Goal: Task Accomplishment & Management: Complete application form

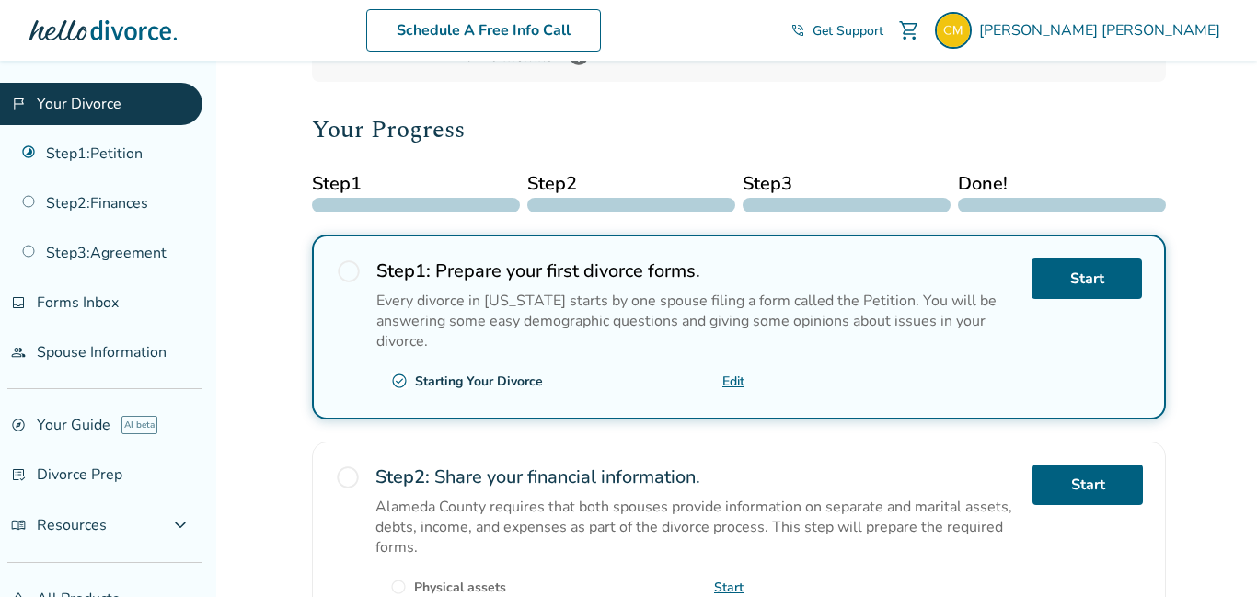
scroll to position [179, 0]
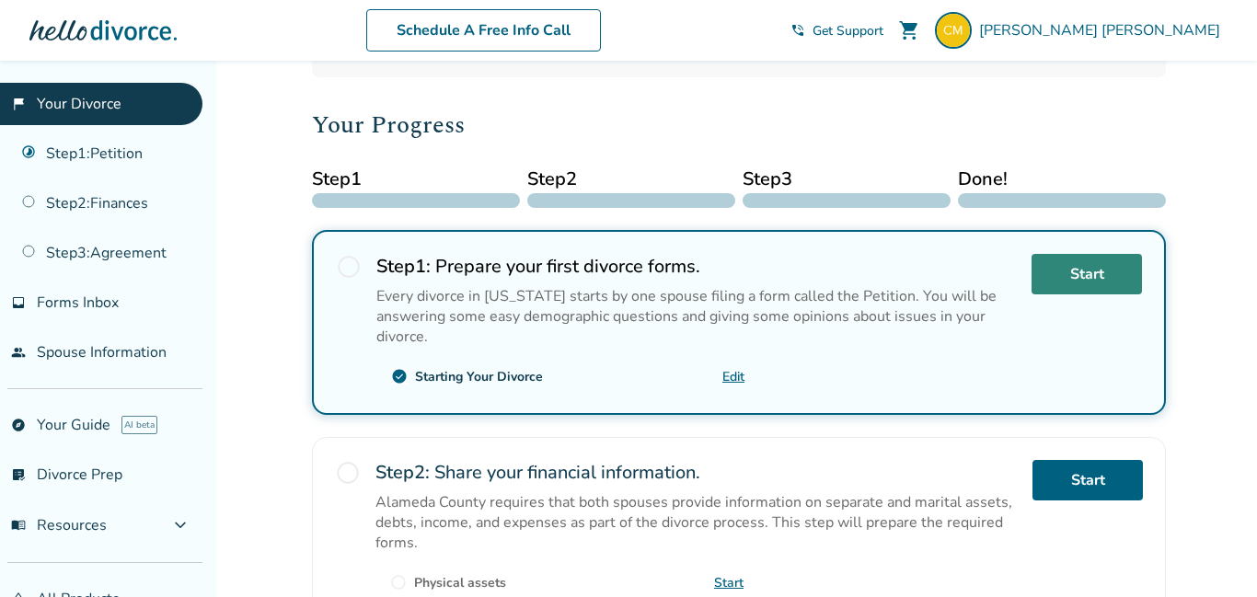
click at [1033, 277] on link "Start" at bounding box center [1087, 274] width 110 height 40
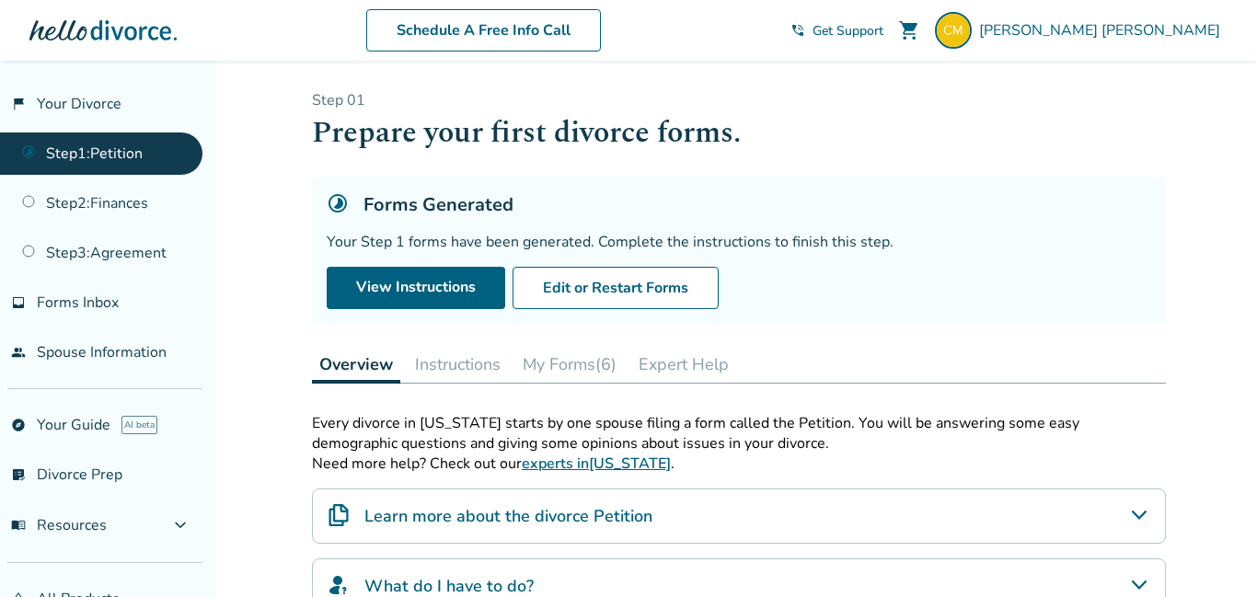
scroll to position [182, 0]
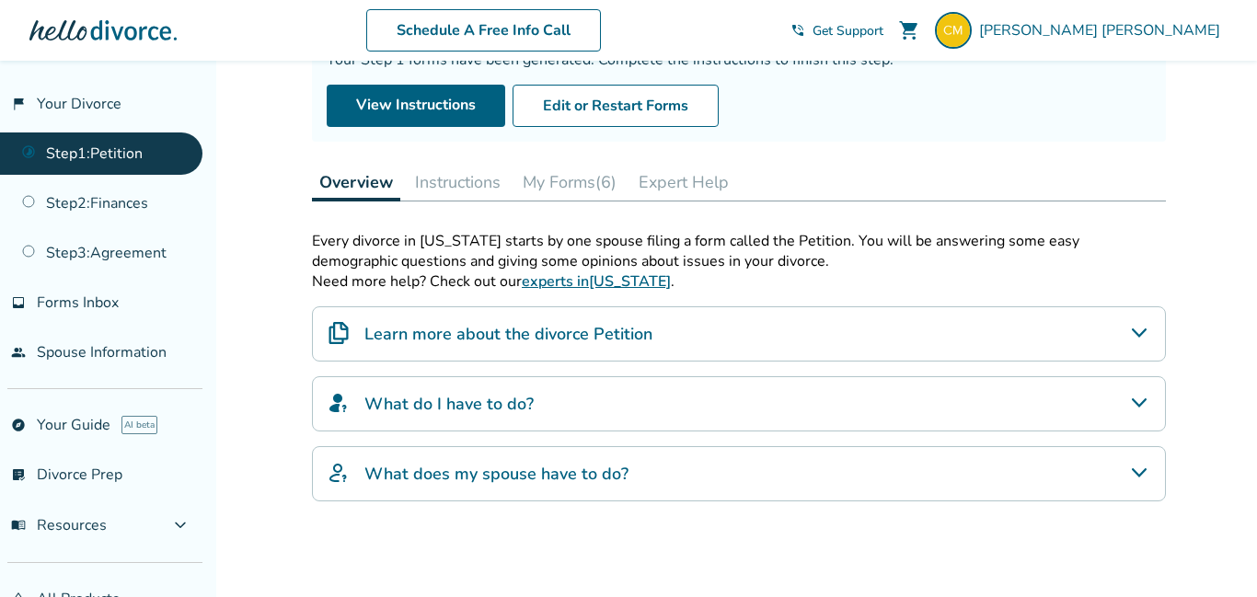
click at [1135, 407] on icon "What do I have to do?" at bounding box center [1139, 403] width 22 height 22
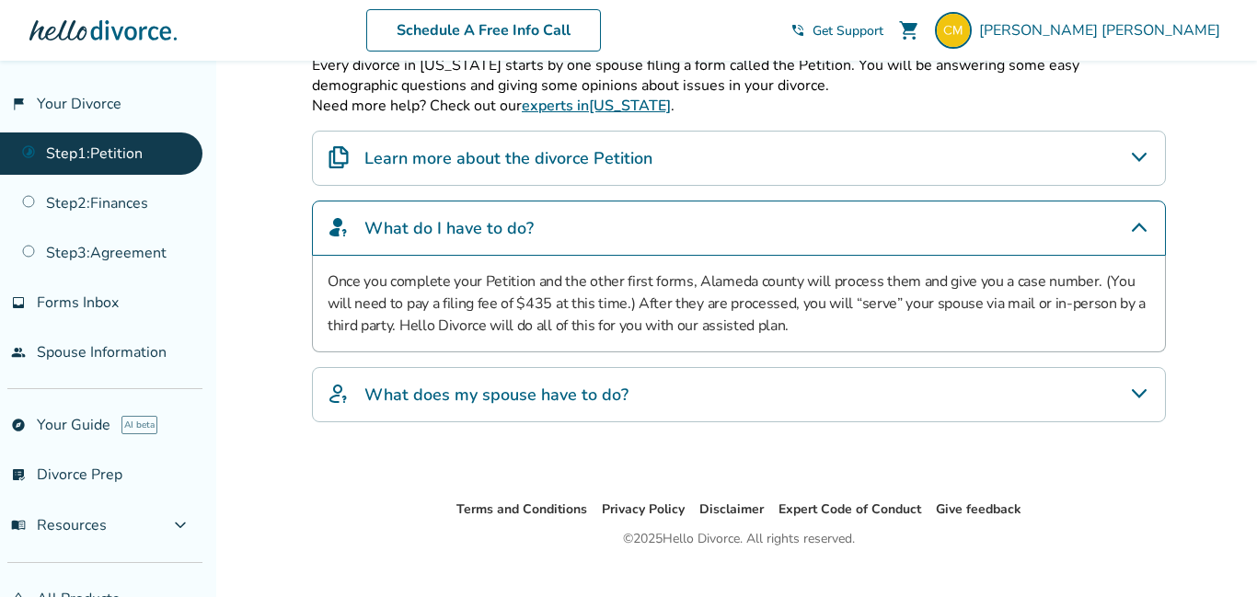
scroll to position [360, 0]
click at [1140, 397] on icon "What does my spouse have to do?" at bounding box center [1139, 392] width 22 height 22
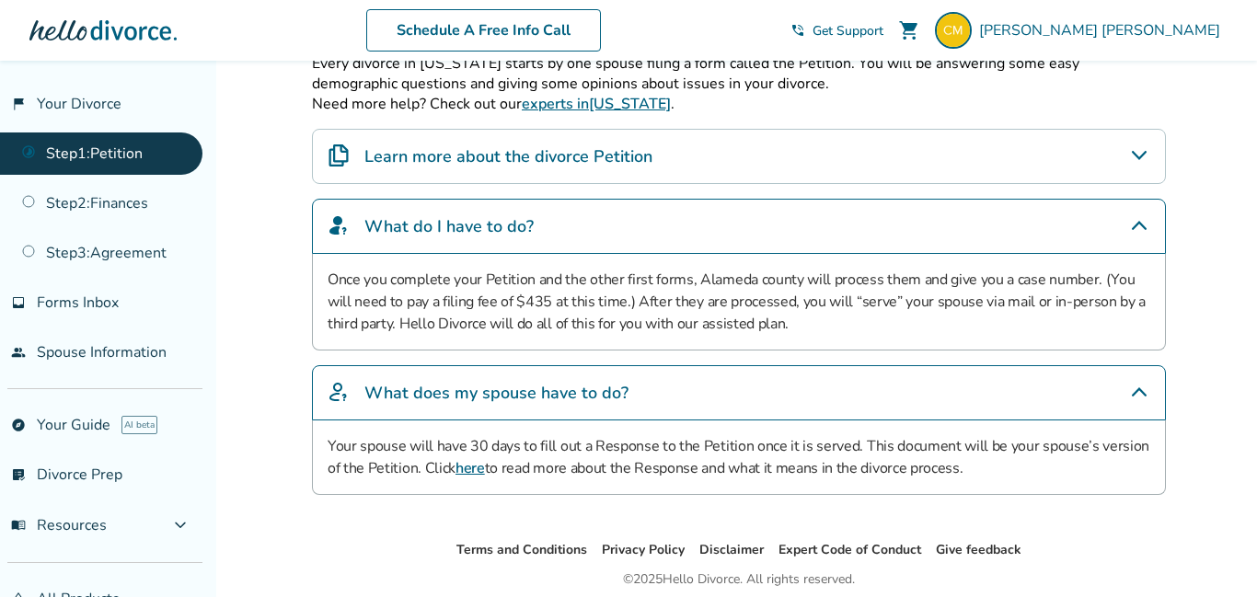
click at [1140, 397] on icon "What does my spouse have to do?" at bounding box center [1139, 392] width 22 height 22
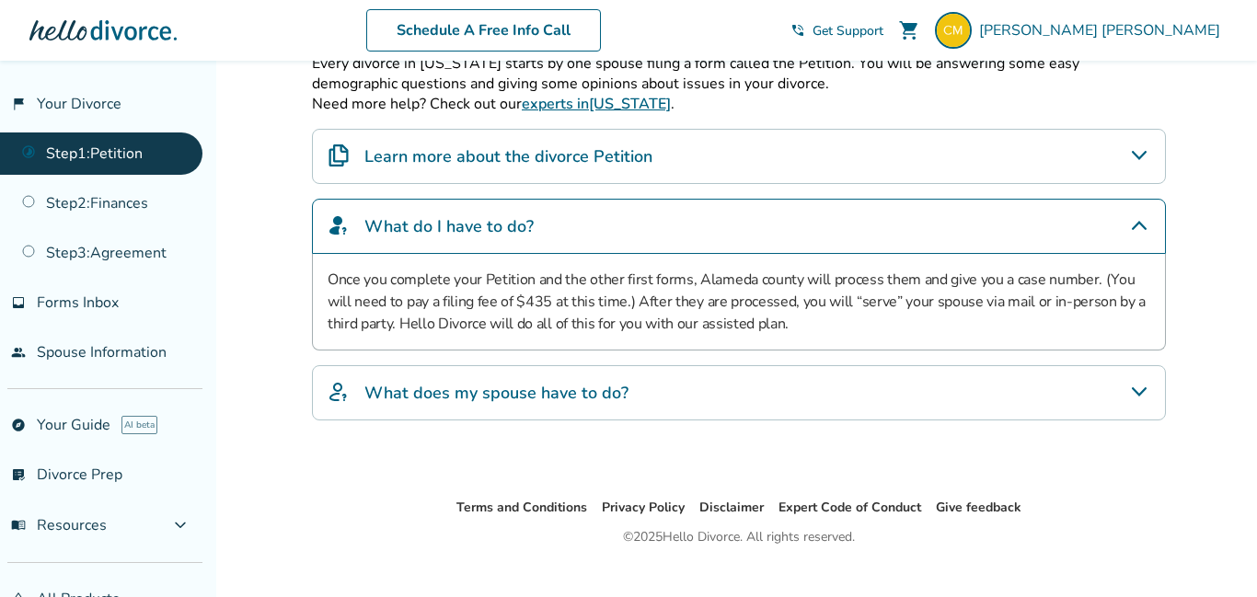
click at [1136, 155] on icon "Learn more about the divorce Petition" at bounding box center [1139, 155] width 15 height 9
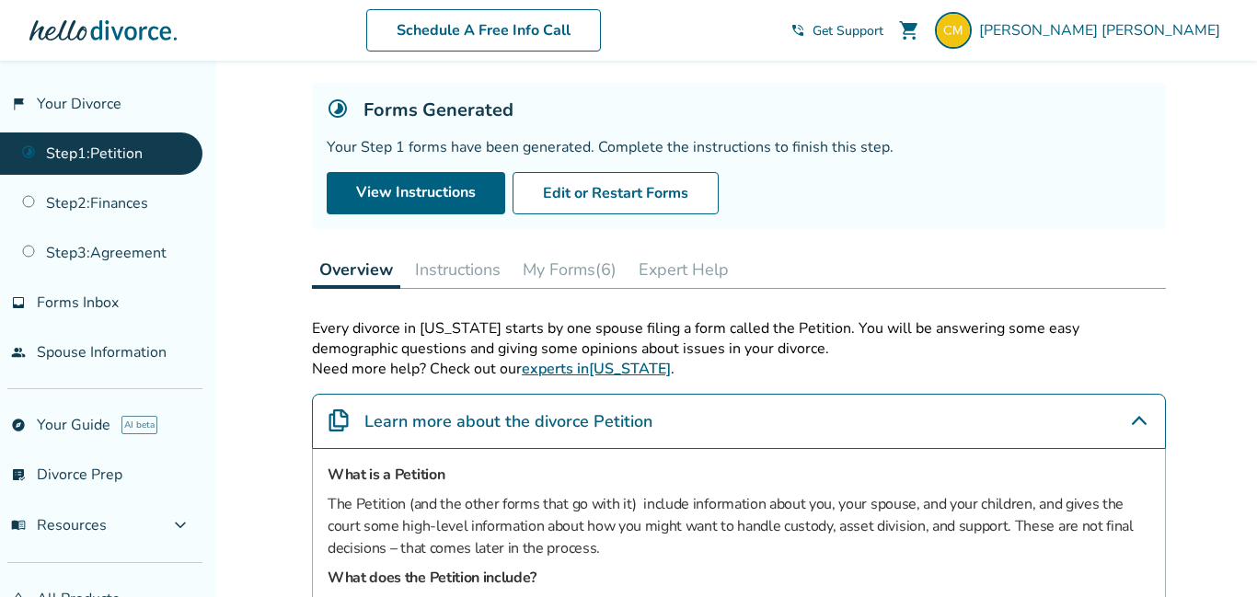
scroll to position [98, 0]
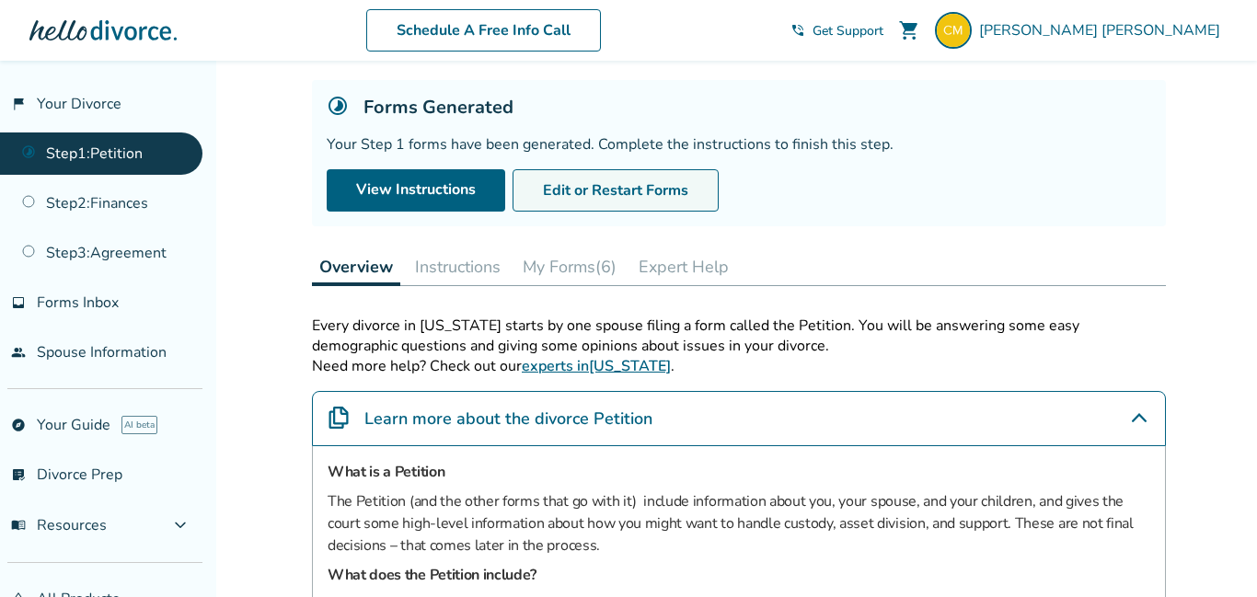
click at [657, 187] on button "Edit or Restart Forms" at bounding box center [616, 190] width 206 height 42
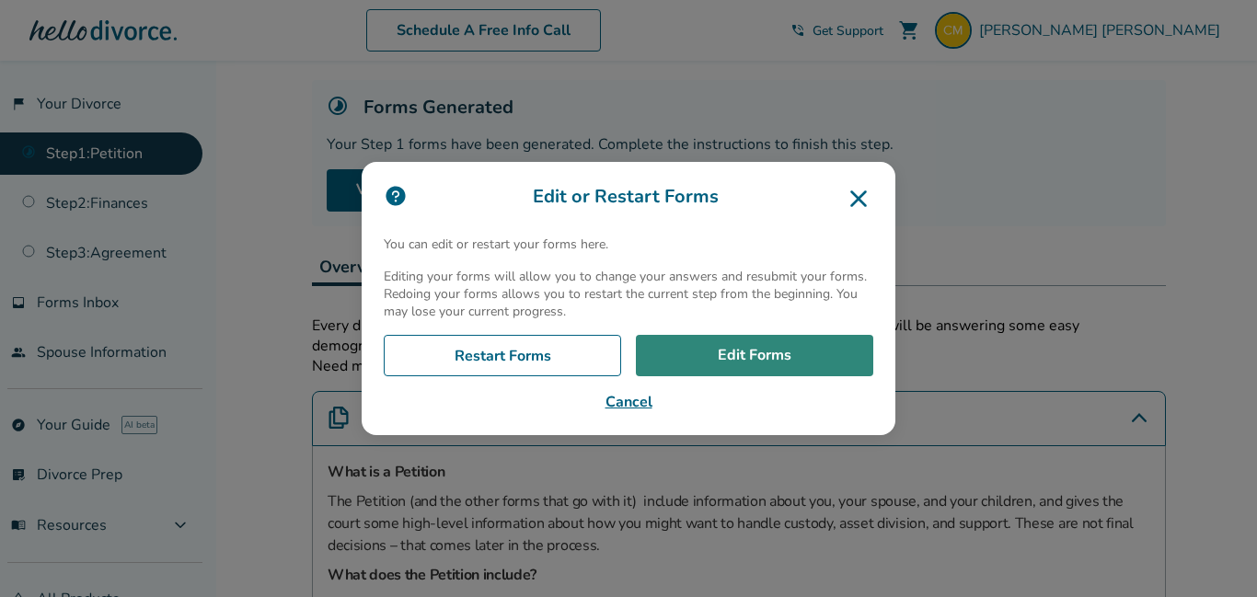
click at [692, 356] on link "Edit Forms" at bounding box center [754, 356] width 237 height 42
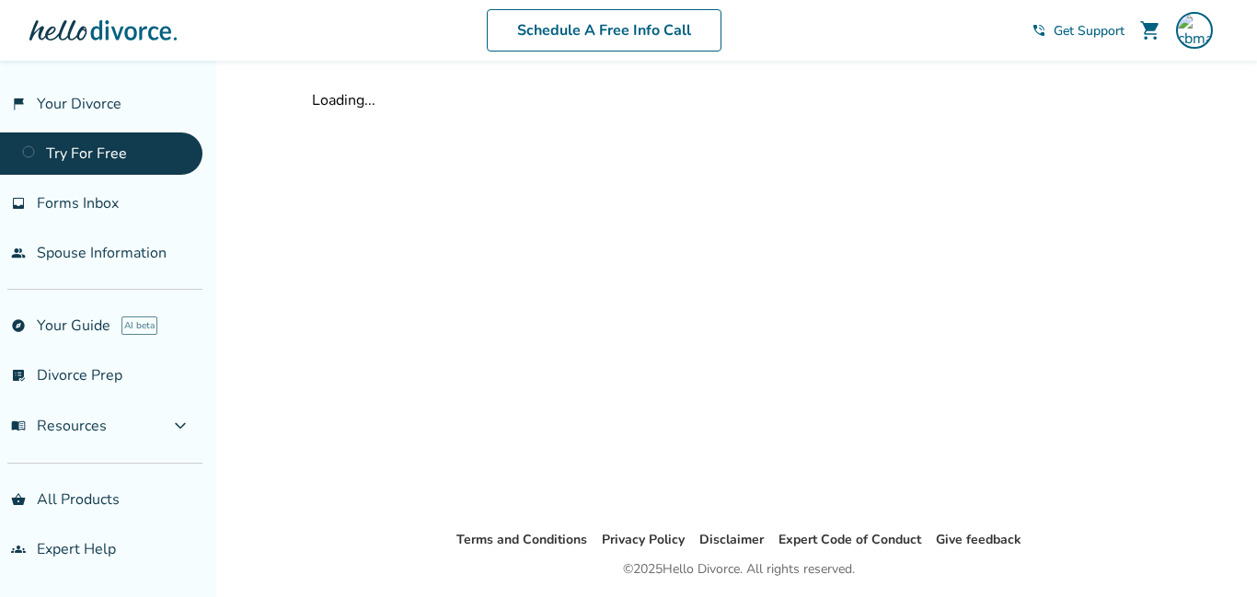
scroll to position [61, 0]
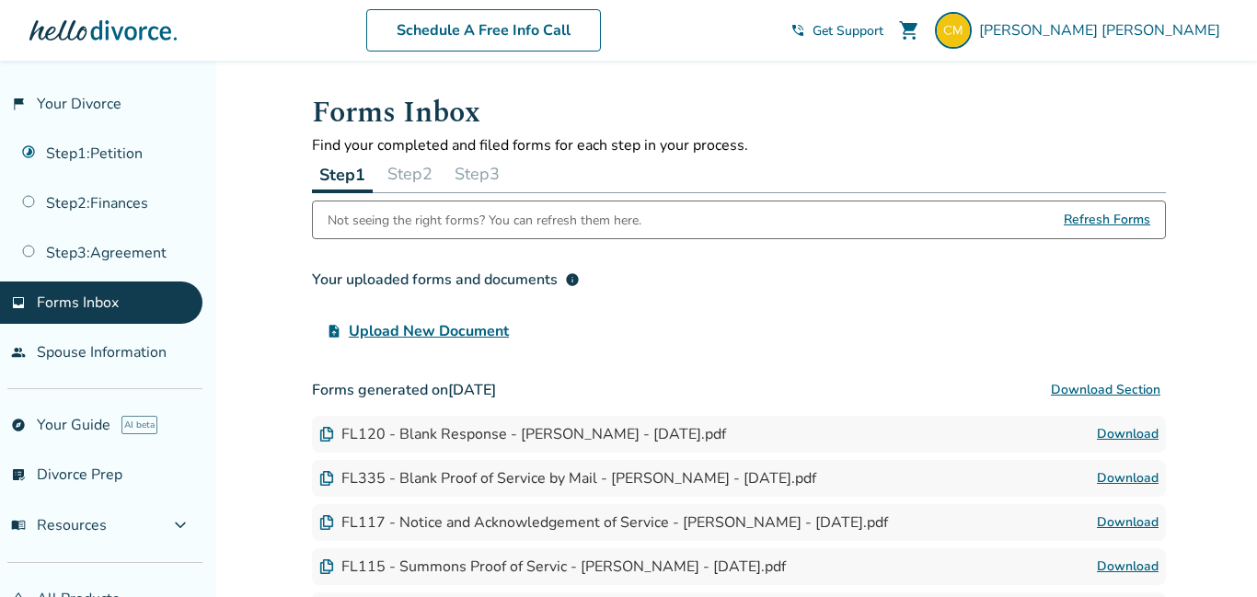
click at [438, 168] on button "Step 2" at bounding box center [410, 174] width 60 height 37
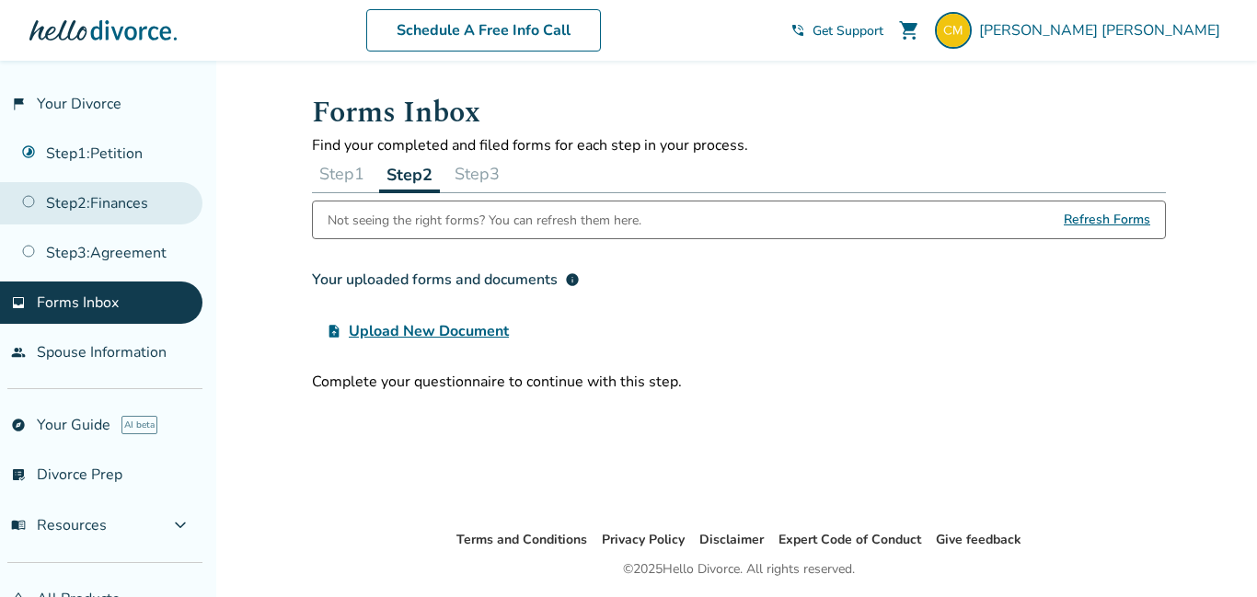
click at [137, 202] on link "Step 2 : Finances" at bounding box center [101, 203] width 202 height 42
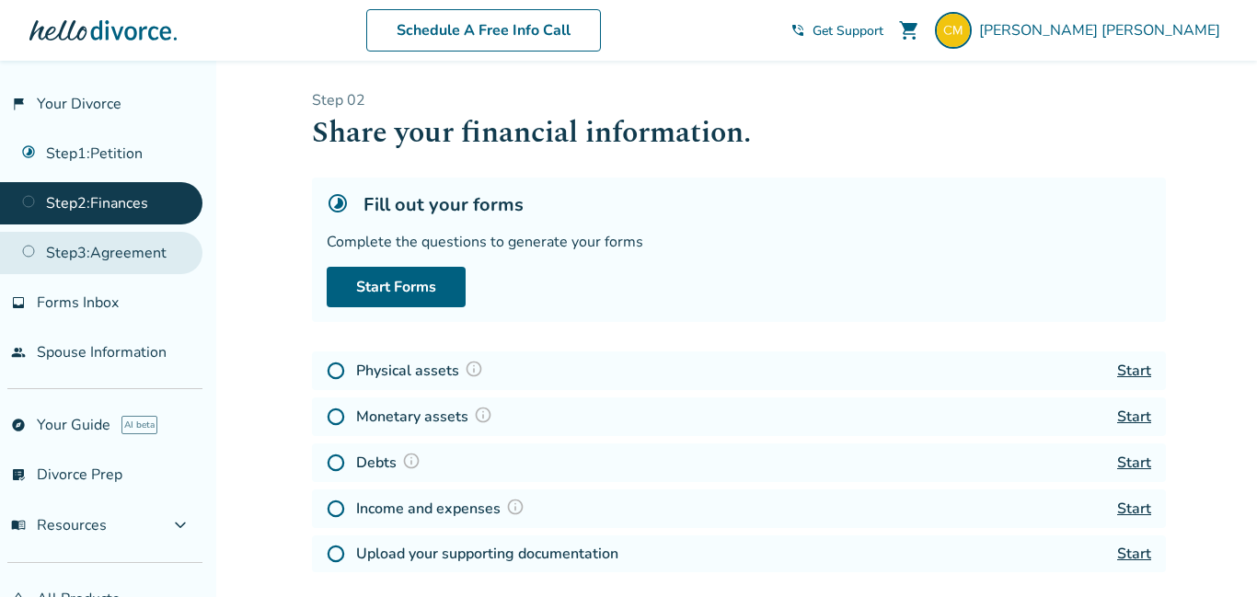
click at [169, 255] on link "Step 3 : Agreement" at bounding box center [101, 253] width 202 height 42
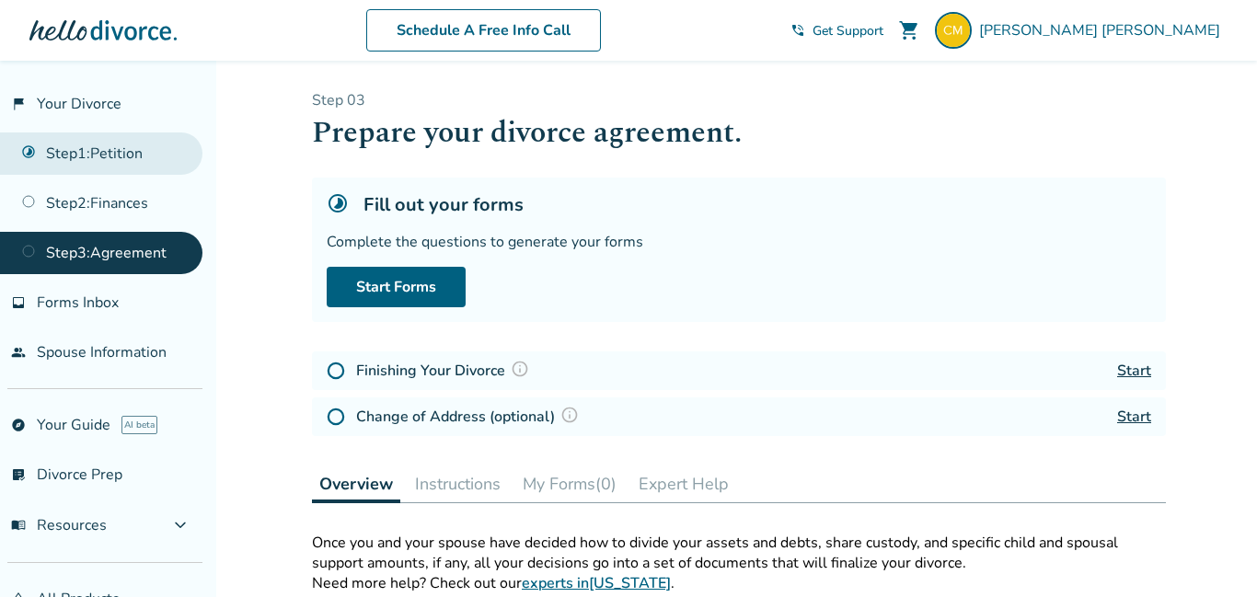
click at [104, 159] on link "Step 1 : Petition" at bounding box center [101, 154] width 202 height 42
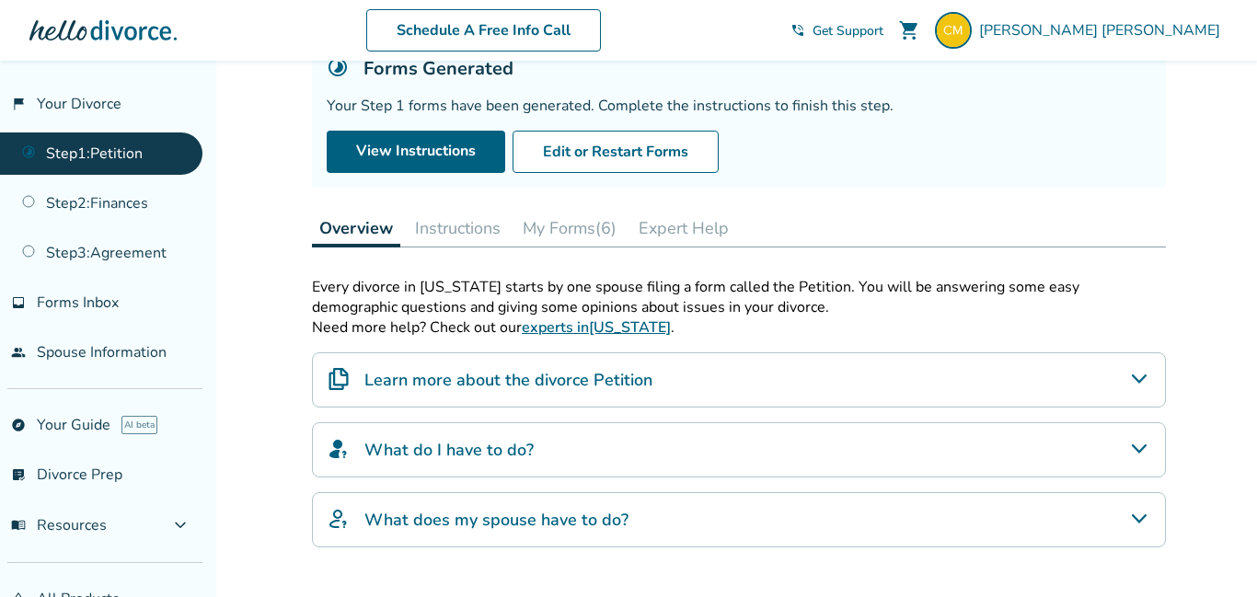
scroll to position [112, 0]
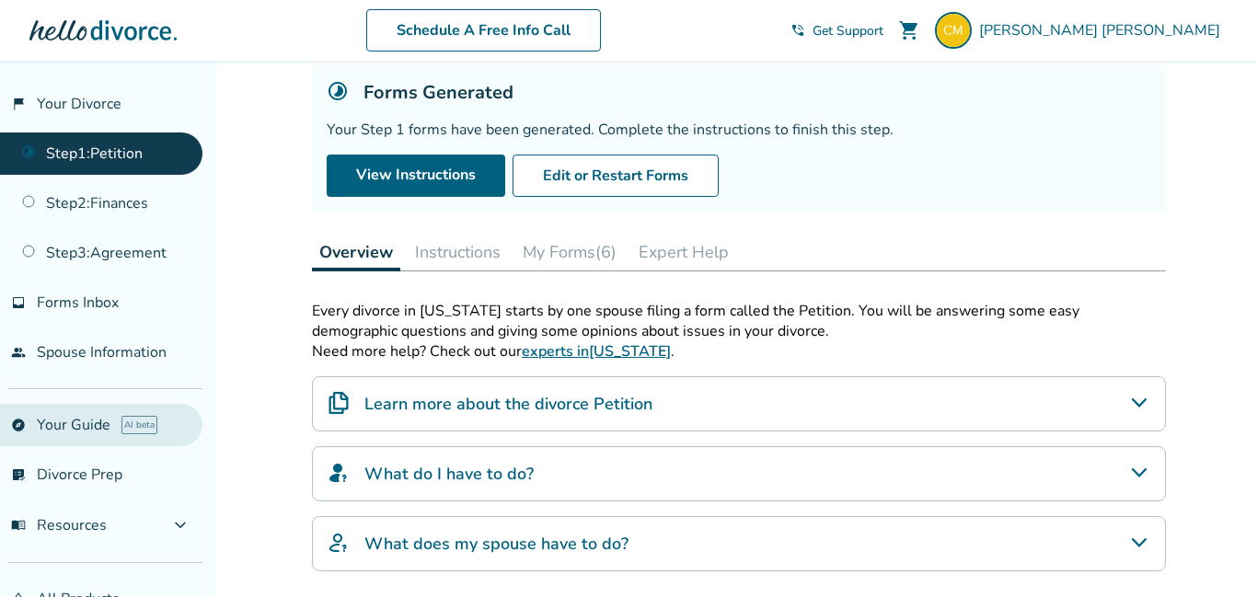
click at [87, 432] on link "explore Your Guide AI beta" at bounding box center [101, 425] width 202 height 42
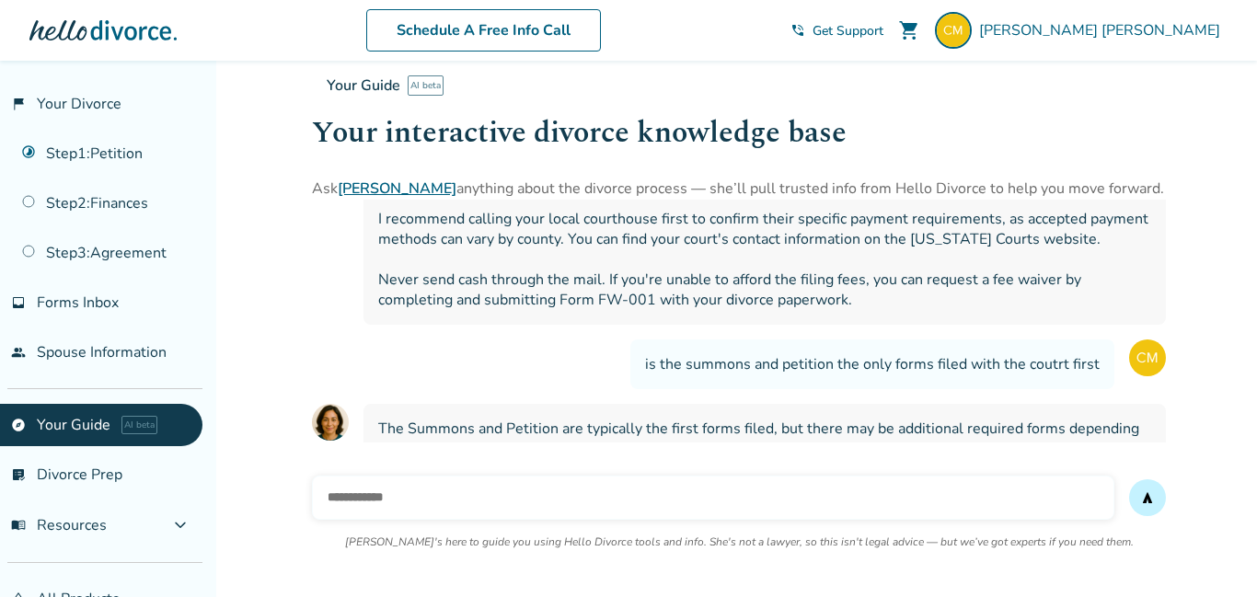
scroll to position [1718, 0]
click at [132, 199] on link "Step 2 : Finances" at bounding box center [101, 203] width 202 height 42
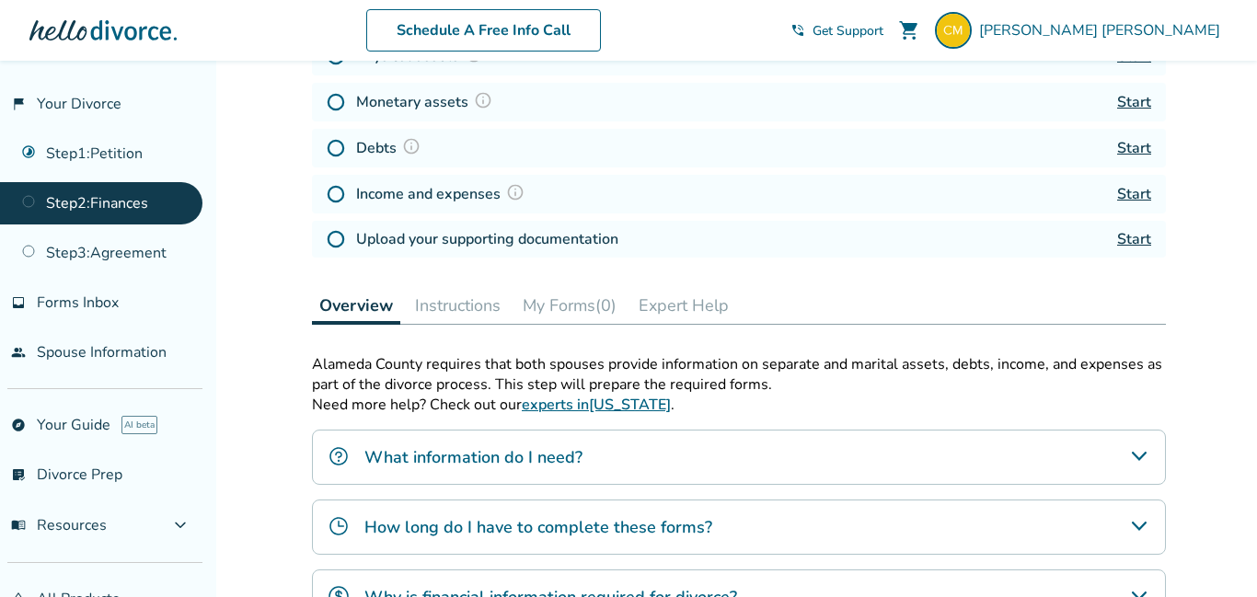
scroll to position [317, 0]
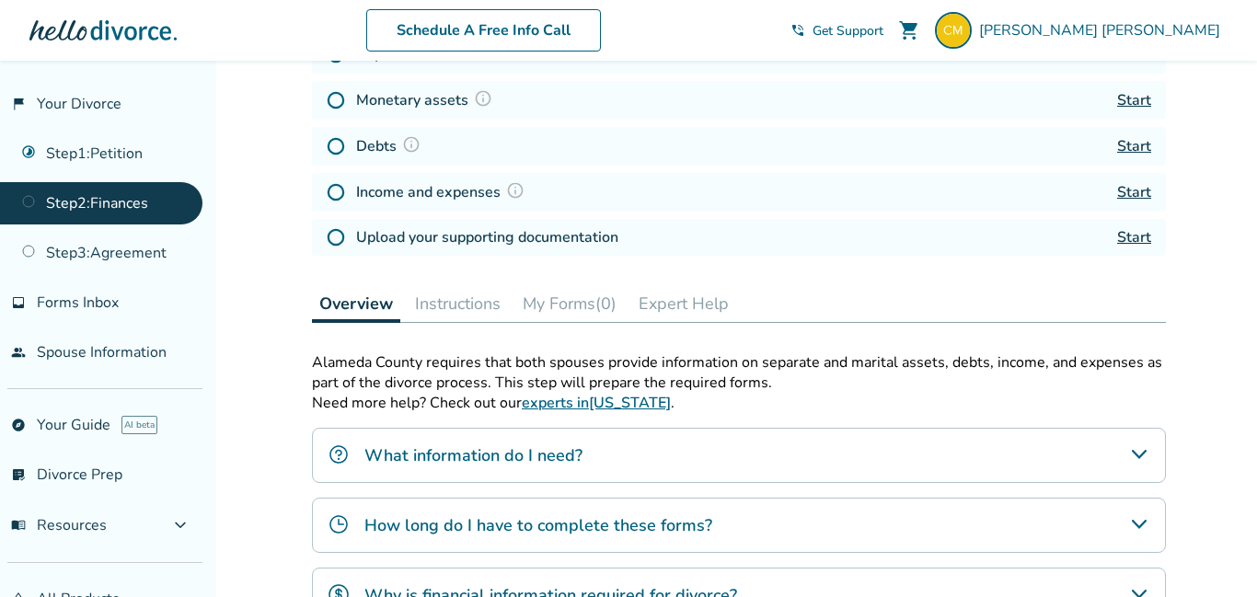
click at [1136, 458] on icon "What information do I need?" at bounding box center [1139, 454] width 15 height 9
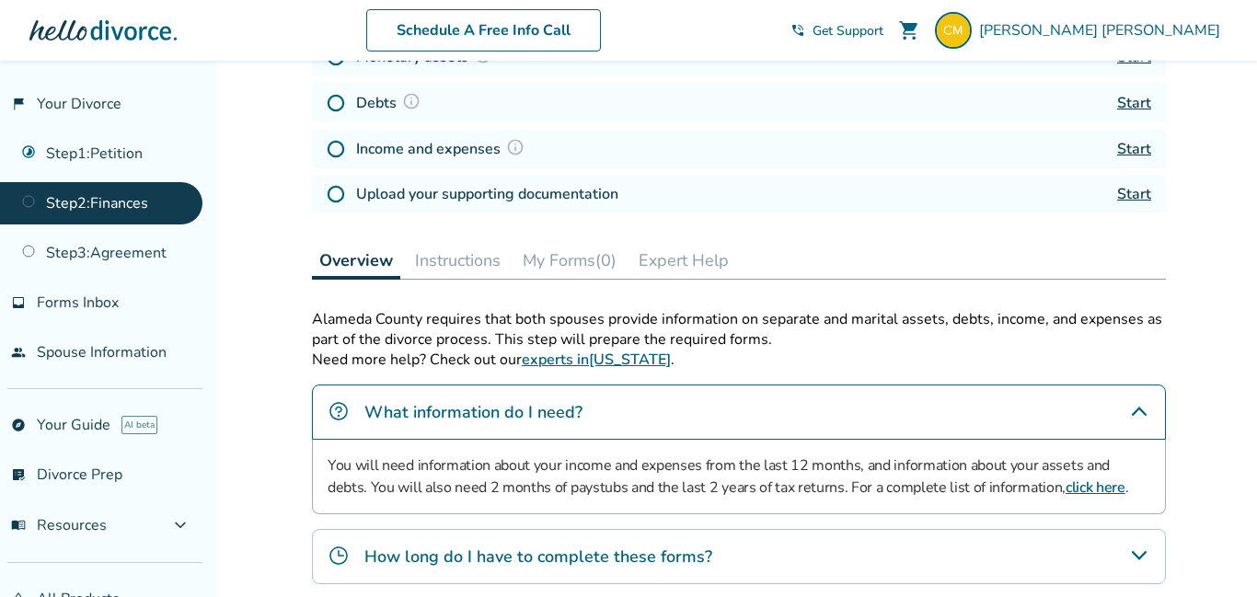
scroll to position [465, 0]
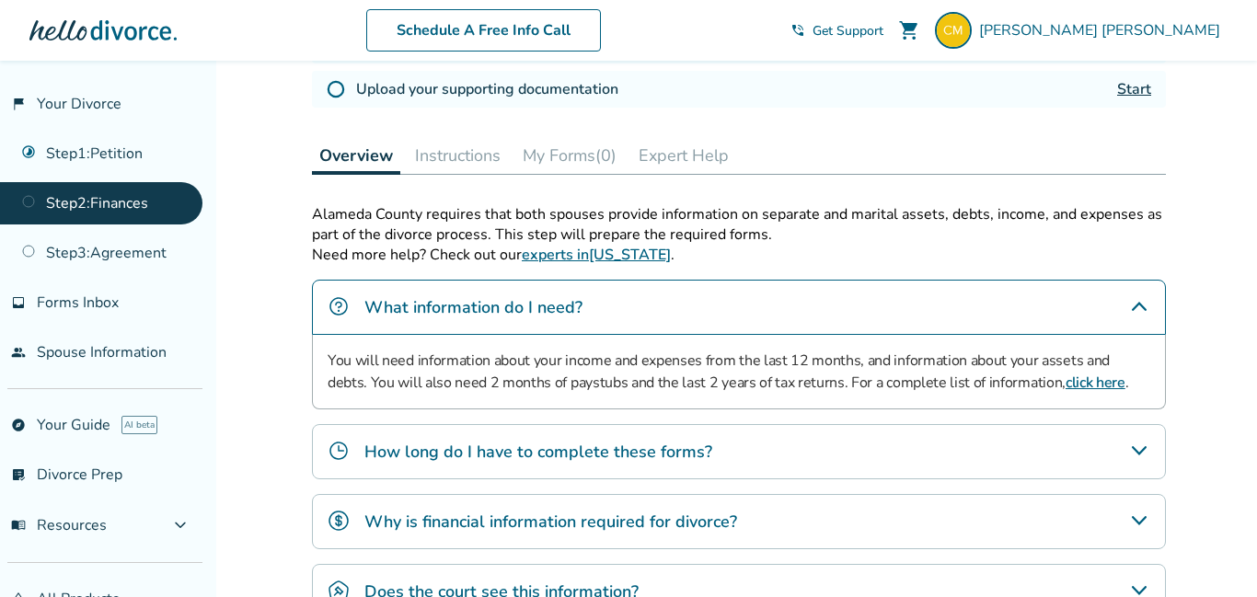
click at [1136, 458] on icon "How long do I have to complete these forms?" at bounding box center [1139, 451] width 22 height 22
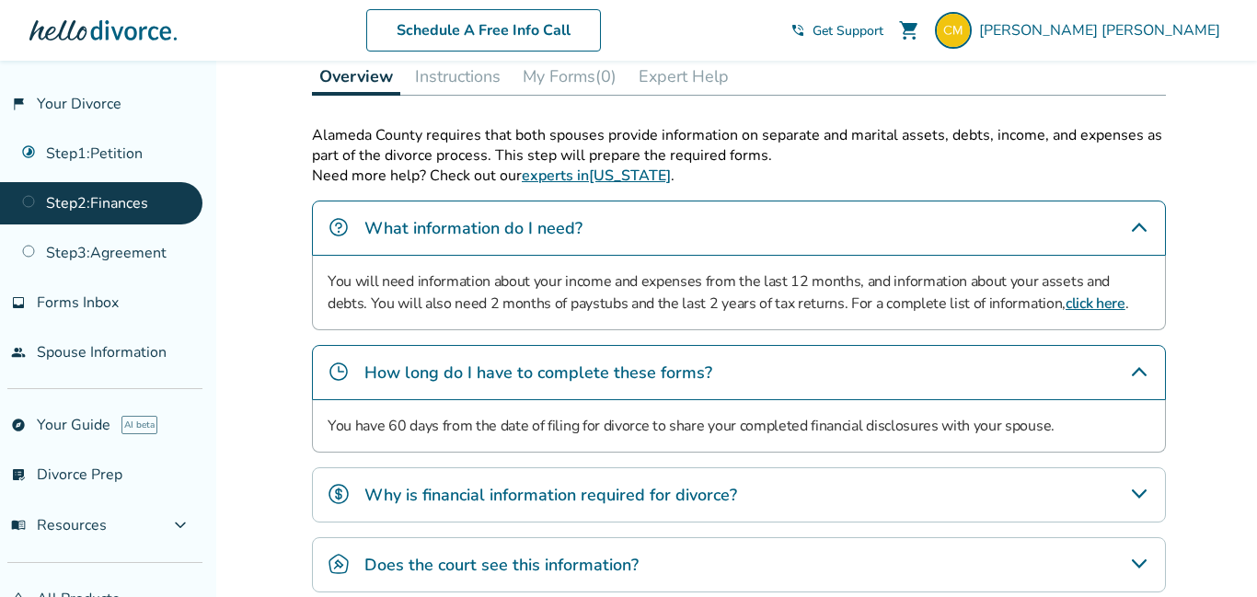
scroll to position [550, 0]
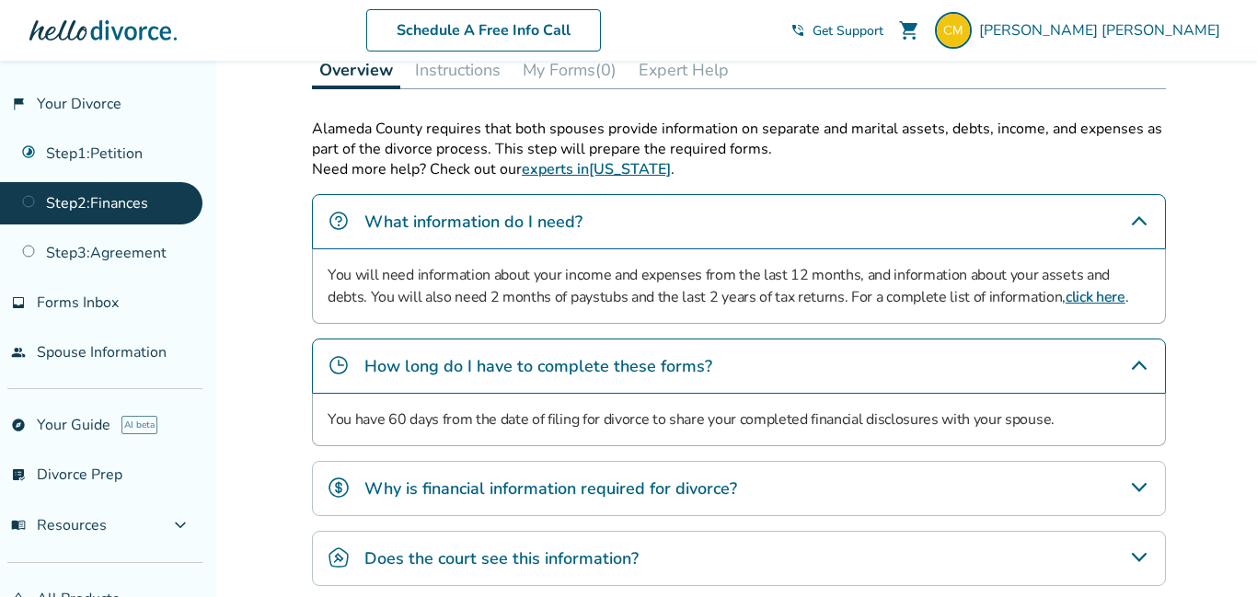
click at [1137, 485] on icon "Why is financial information required for divorce?" at bounding box center [1139, 488] width 22 height 22
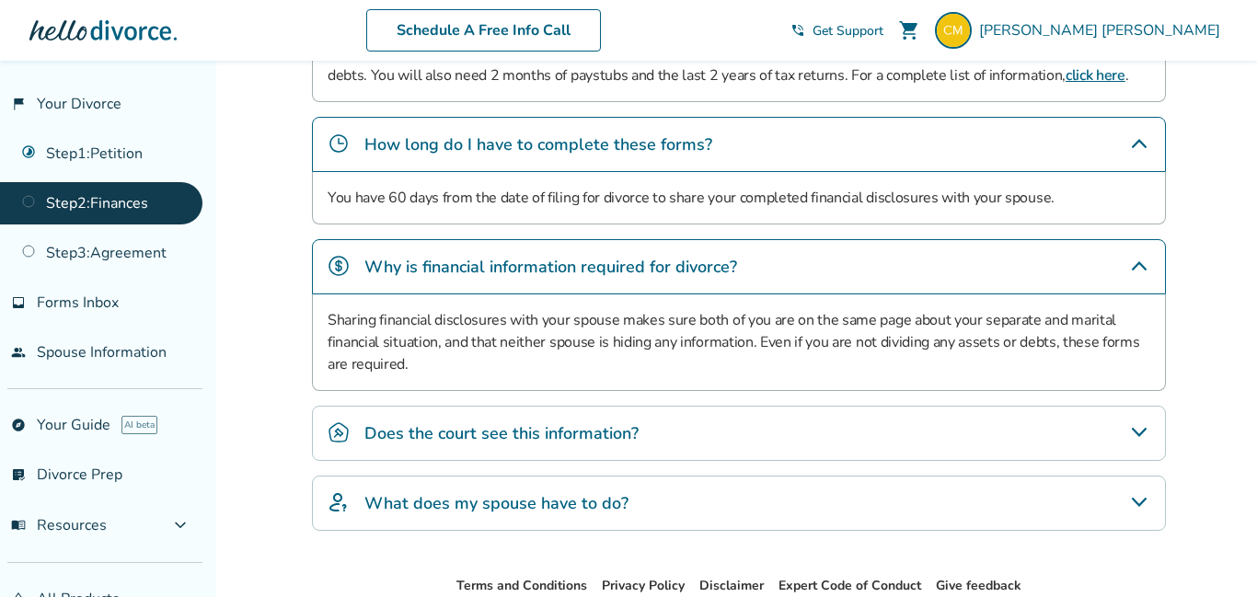
scroll to position [780, 0]
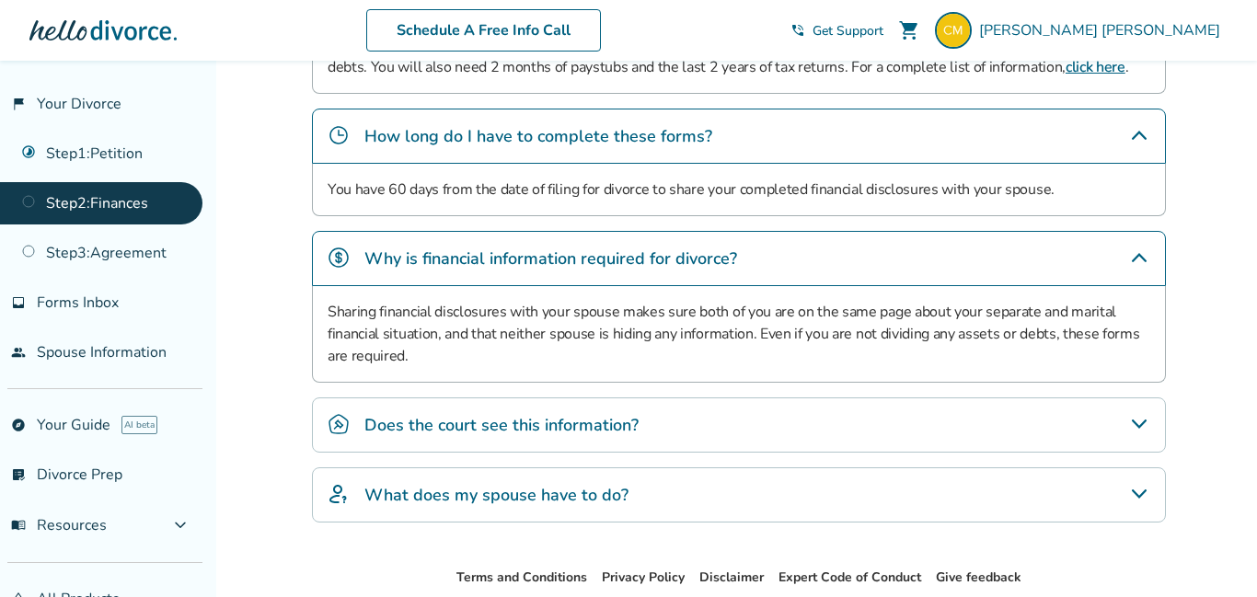
click at [1140, 426] on icon "Does the court see this information?" at bounding box center [1139, 424] width 22 height 22
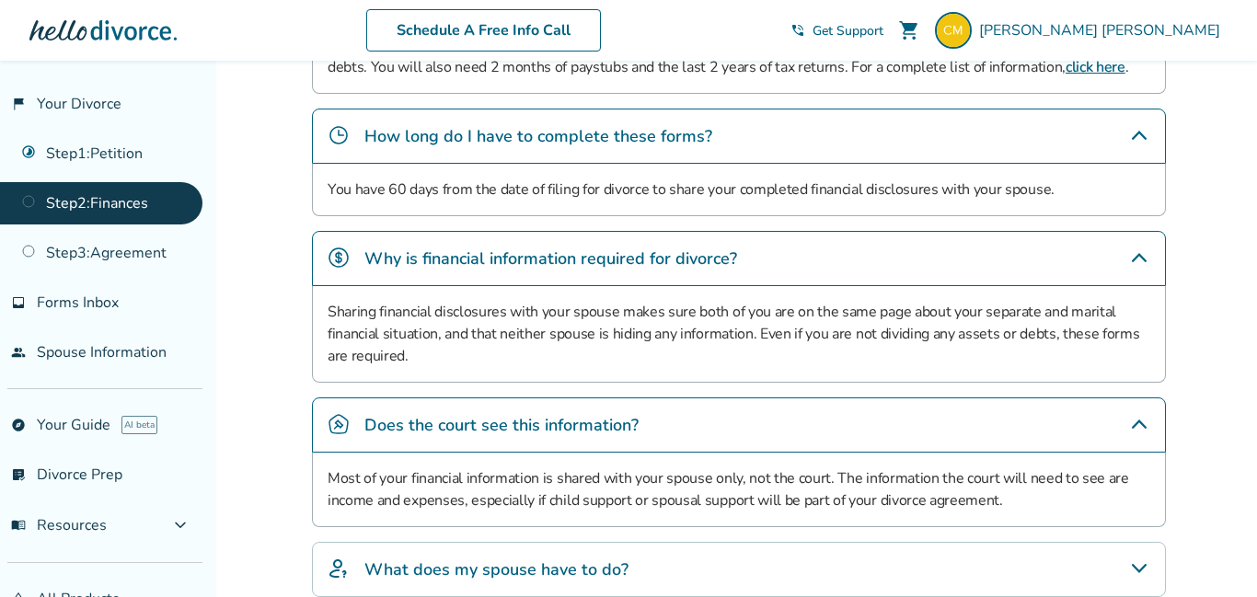
click at [1140, 426] on icon "Does the court see this information?" at bounding box center [1139, 424] width 15 height 9
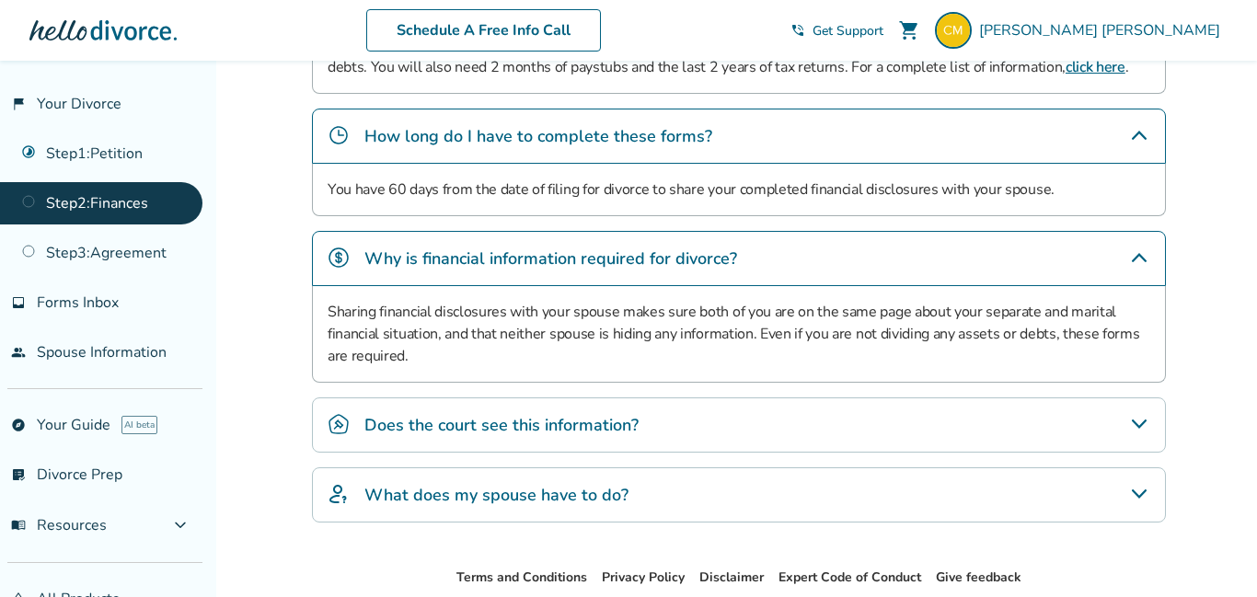
click at [1138, 497] on icon "What does my spouse have to do?" at bounding box center [1139, 494] width 22 height 22
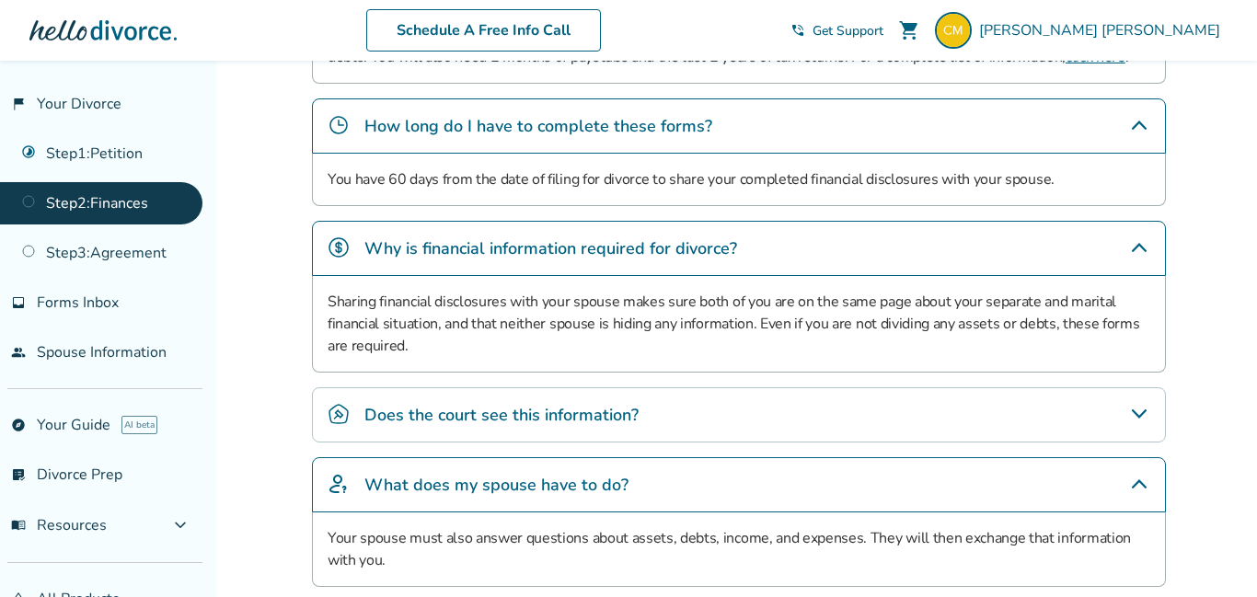
scroll to position [790, 0]
click at [1138, 496] on icon "What does my spouse have to do?" at bounding box center [1139, 485] width 22 height 22
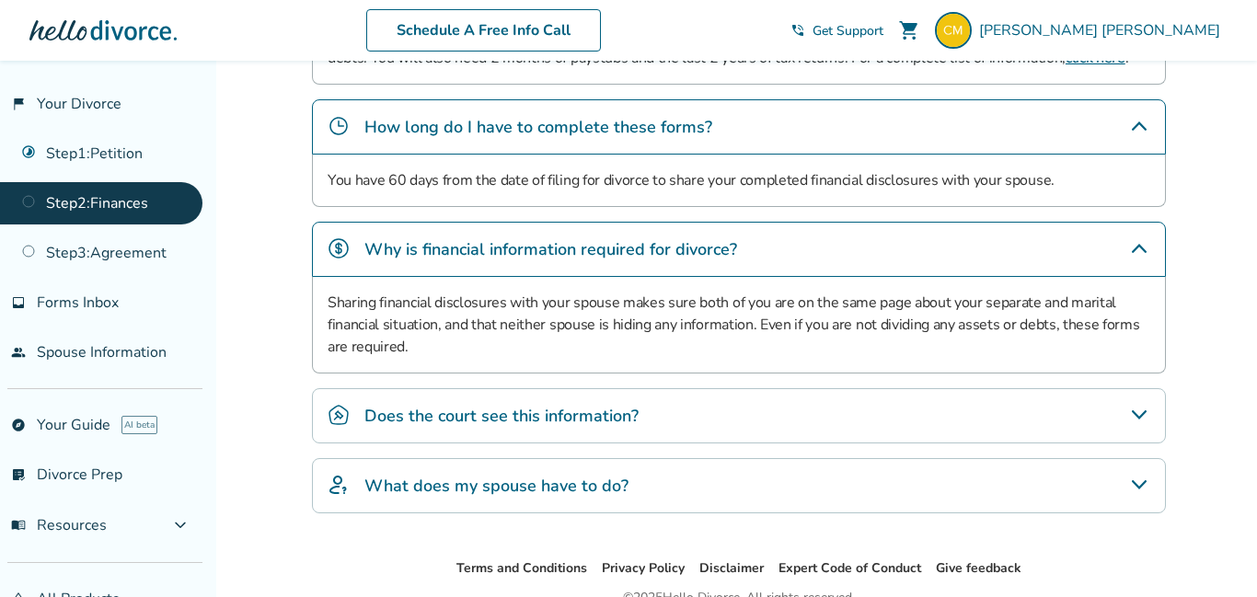
scroll to position [459, 0]
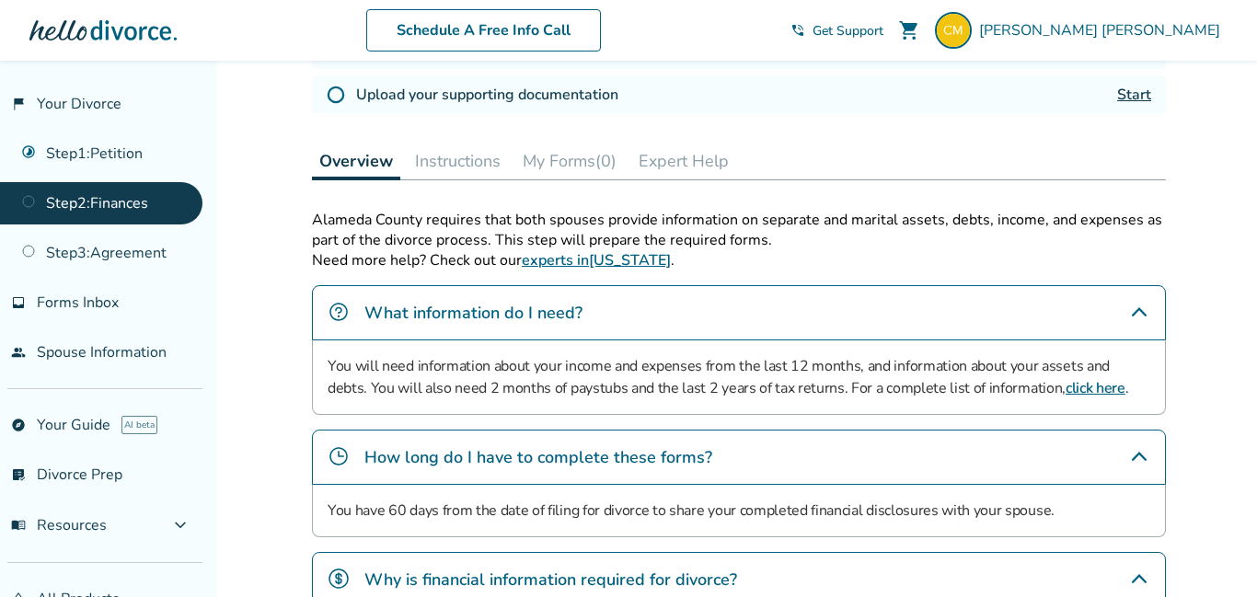
click at [479, 169] on button "Instructions" at bounding box center [458, 161] width 100 height 37
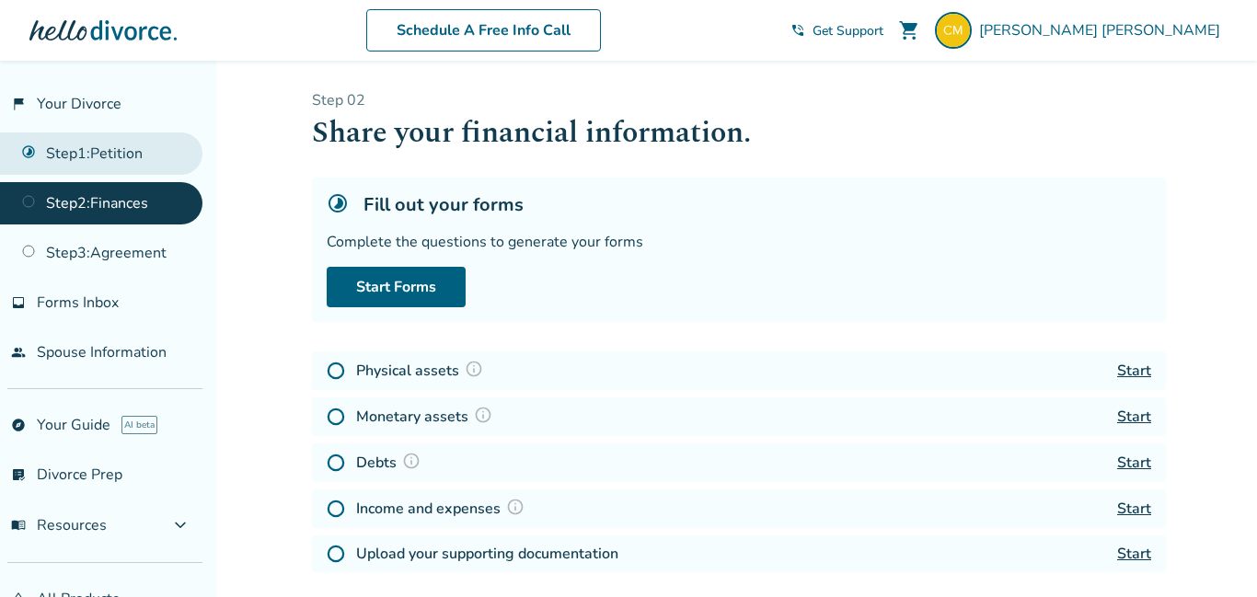
click at [130, 153] on link "Step 1 : Petition" at bounding box center [101, 154] width 202 height 42
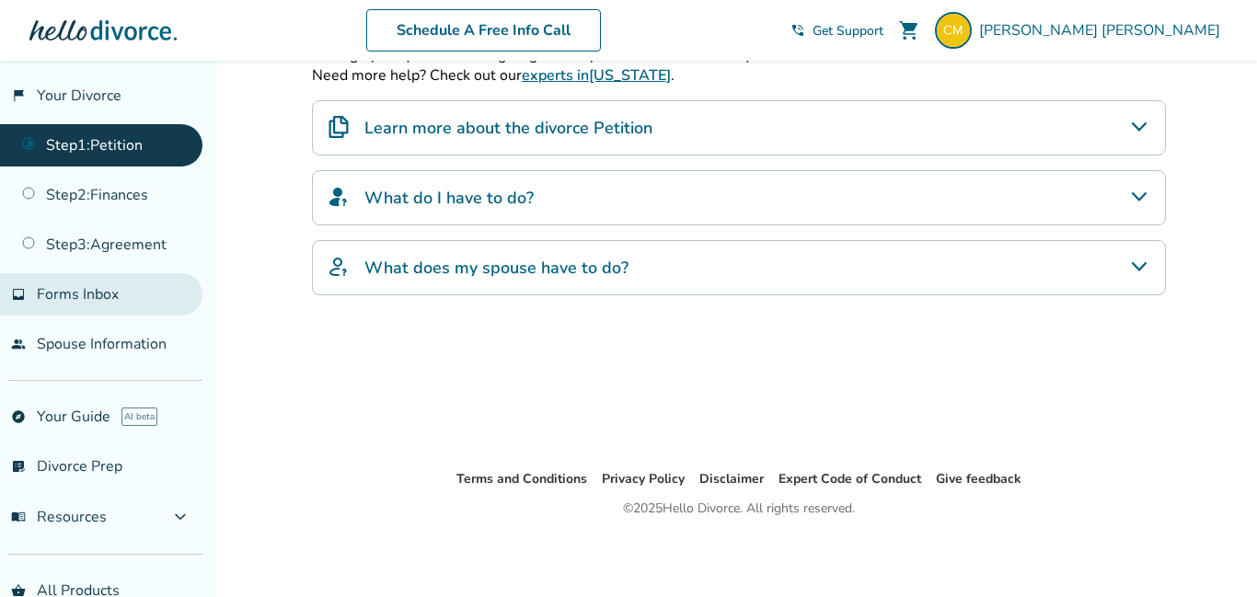
scroll to position [9, 0]
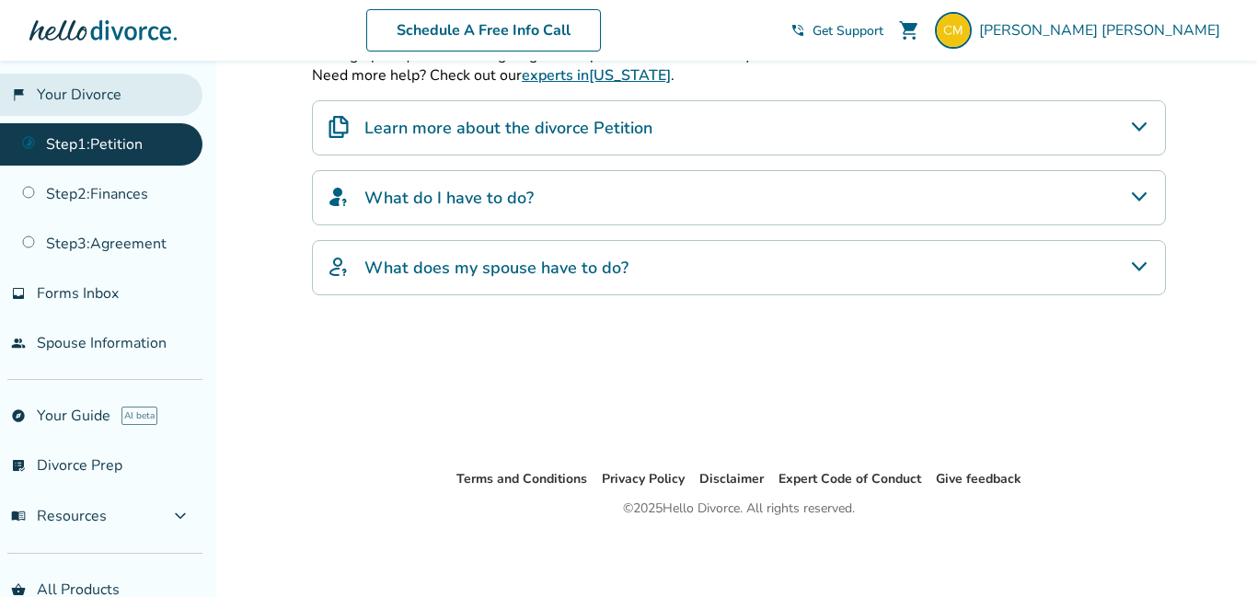
click at [77, 101] on link "flag_2 Your Divorce" at bounding box center [101, 95] width 202 height 42
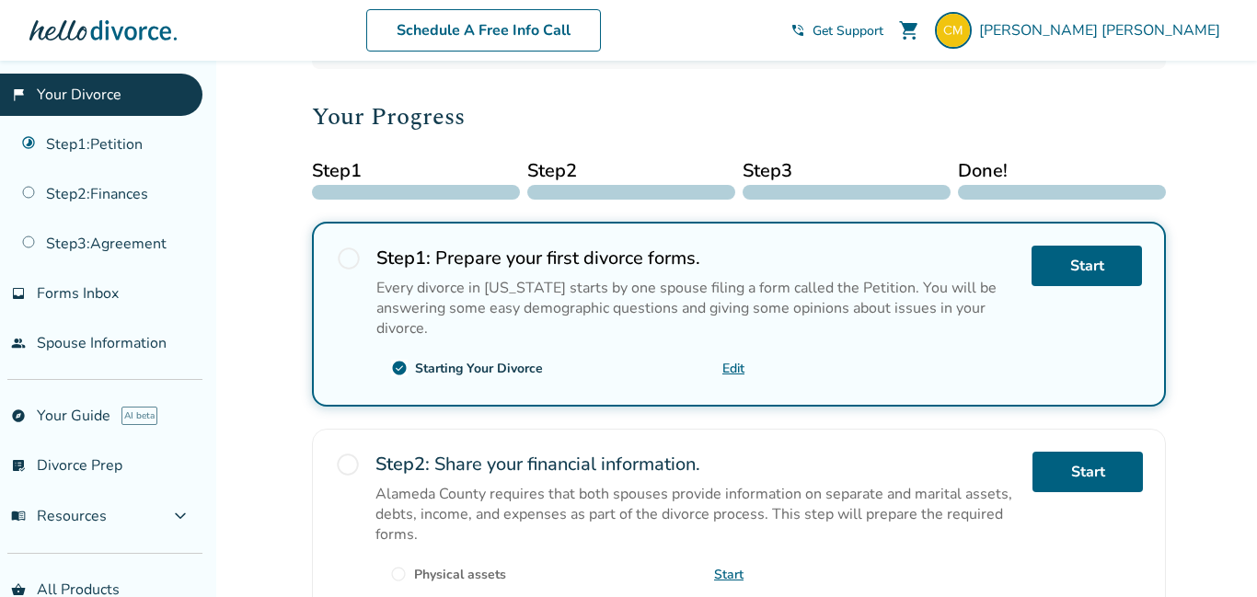
scroll to position [189, 0]
click at [350, 255] on span "radio_button_unchecked" at bounding box center [349, 258] width 26 height 26
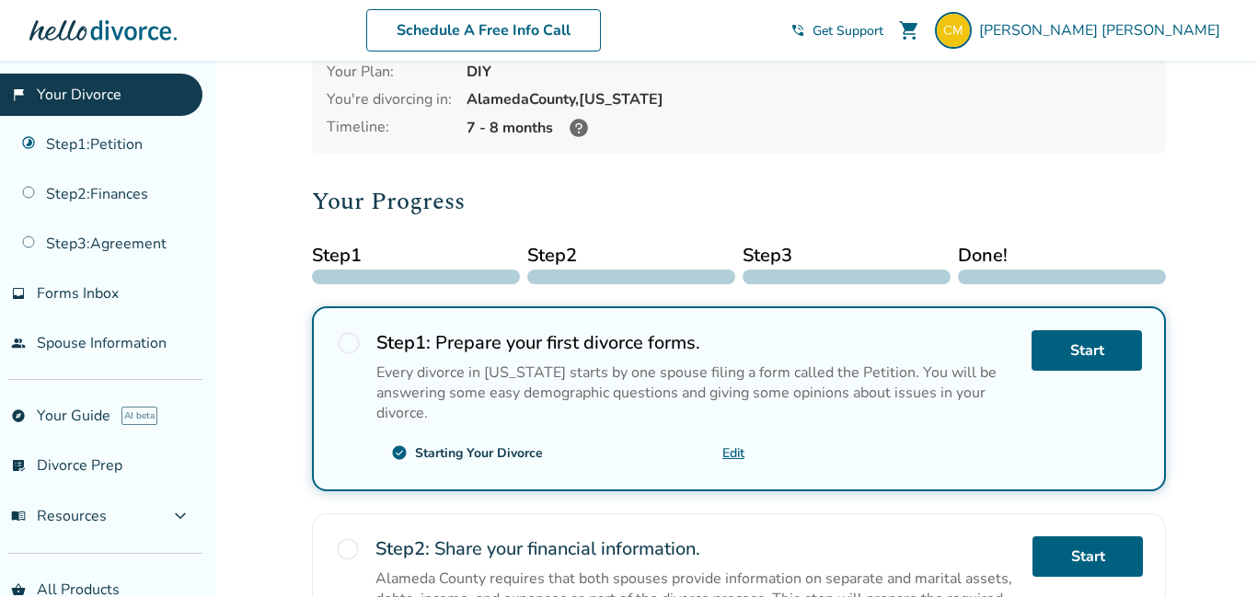
scroll to position [101, 0]
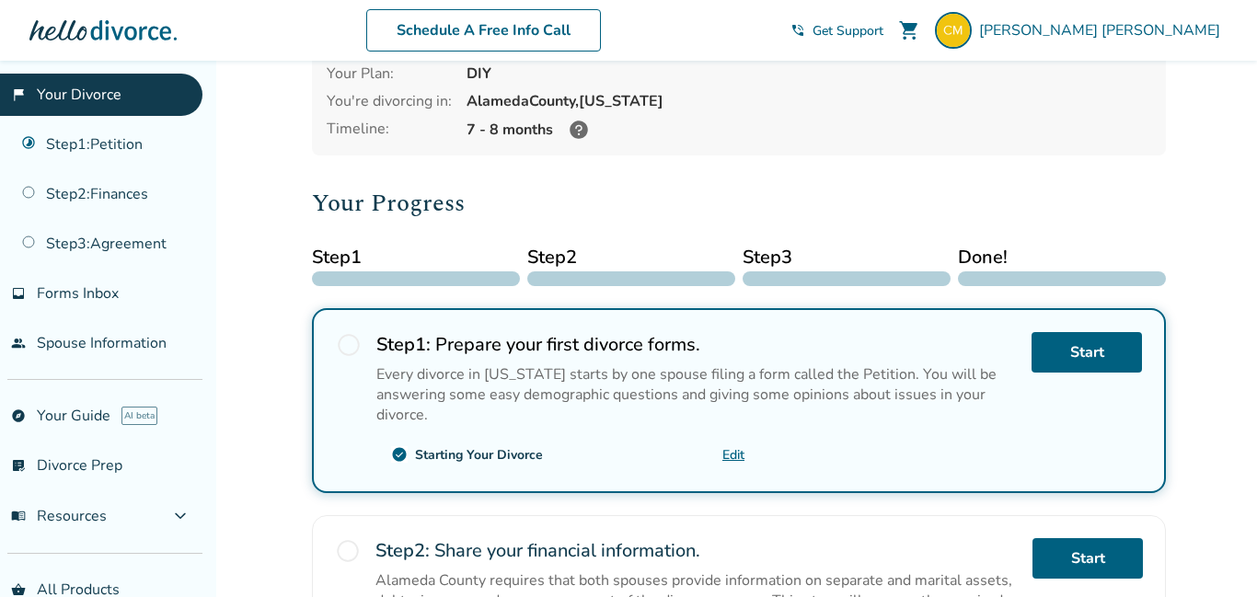
click at [354, 345] on span "radio_button_unchecked" at bounding box center [349, 345] width 26 height 26
click at [342, 341] on span "radio_button_unchecked" at bounding box center [349, 345] width 26 height 26
click at [350, 350] on span "radio_button_unchecked" at bounding box center [349, 345] width 26 height 26
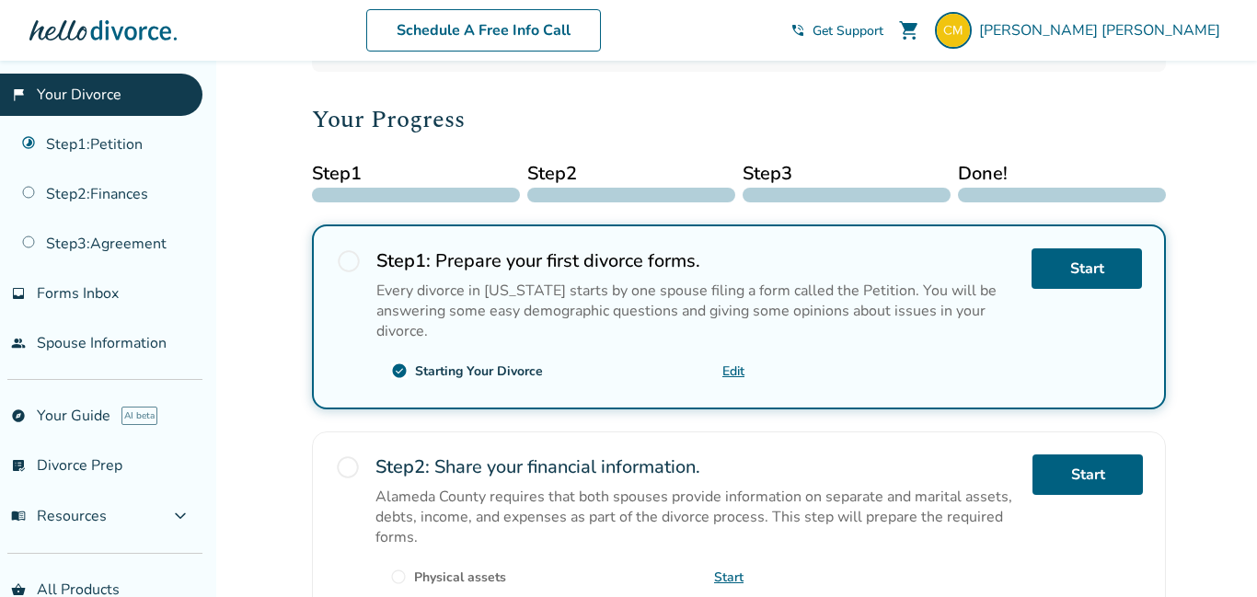
scroll to position [188, 0]
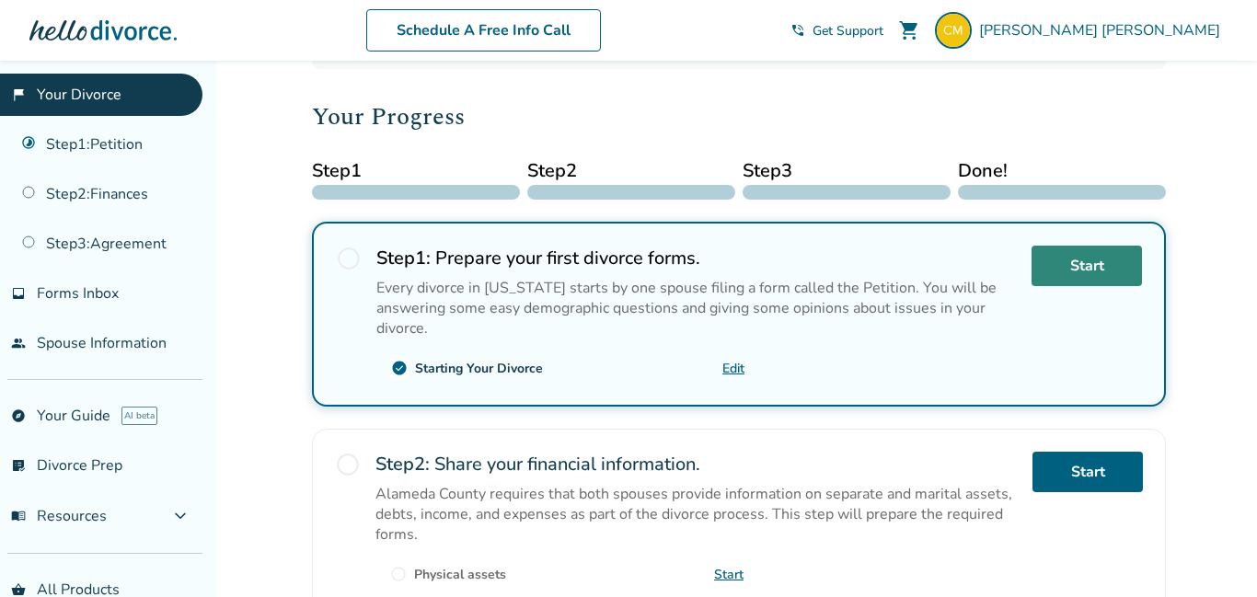
click at [1087, 283] on link "Start" at bounding box center [1087, 266] width 110 height 40
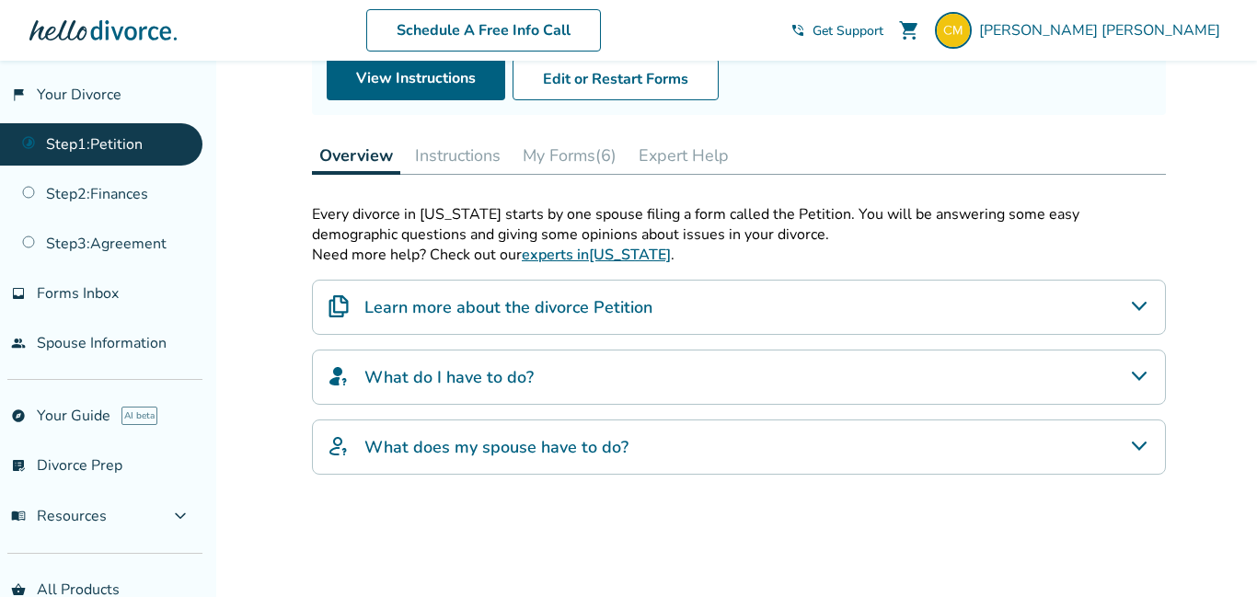
scroll to position [213, 0]
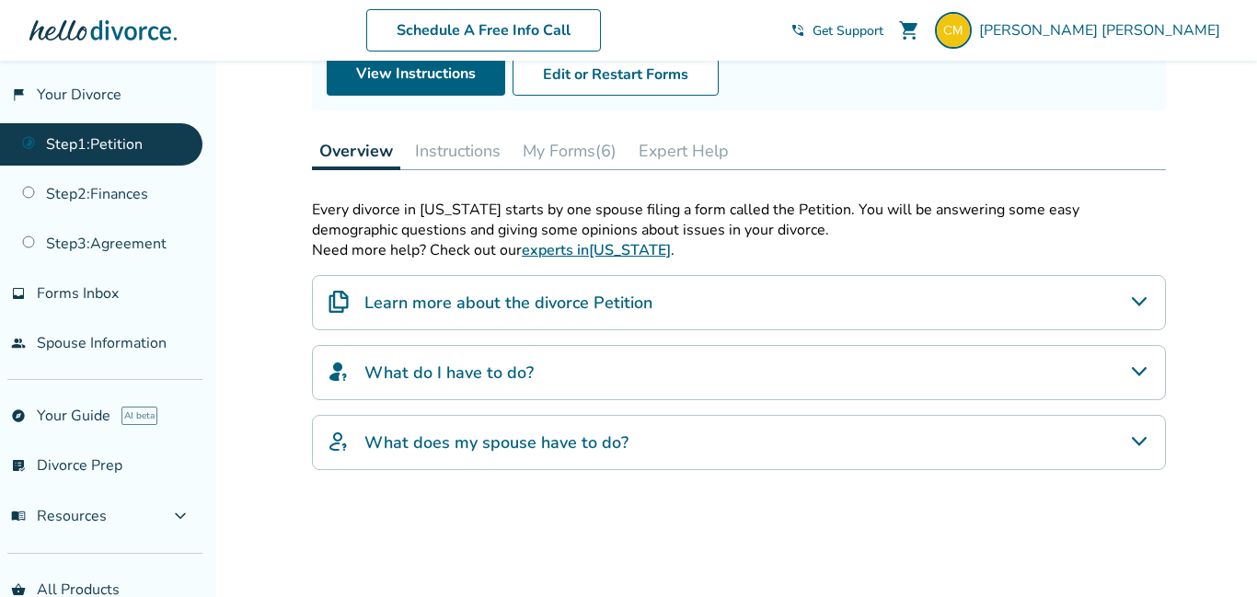
click at [1144, 370] on icon "What do I have to do?" at bounding box center [1139, 371] width 15 height 9
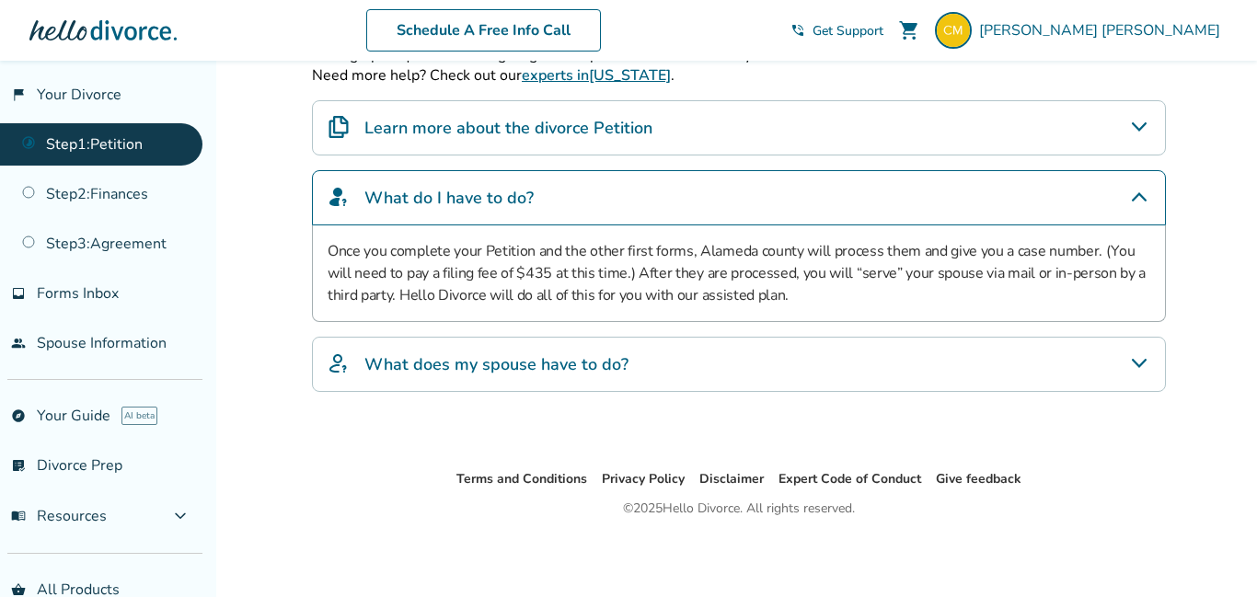
scroll to position [0, 0]
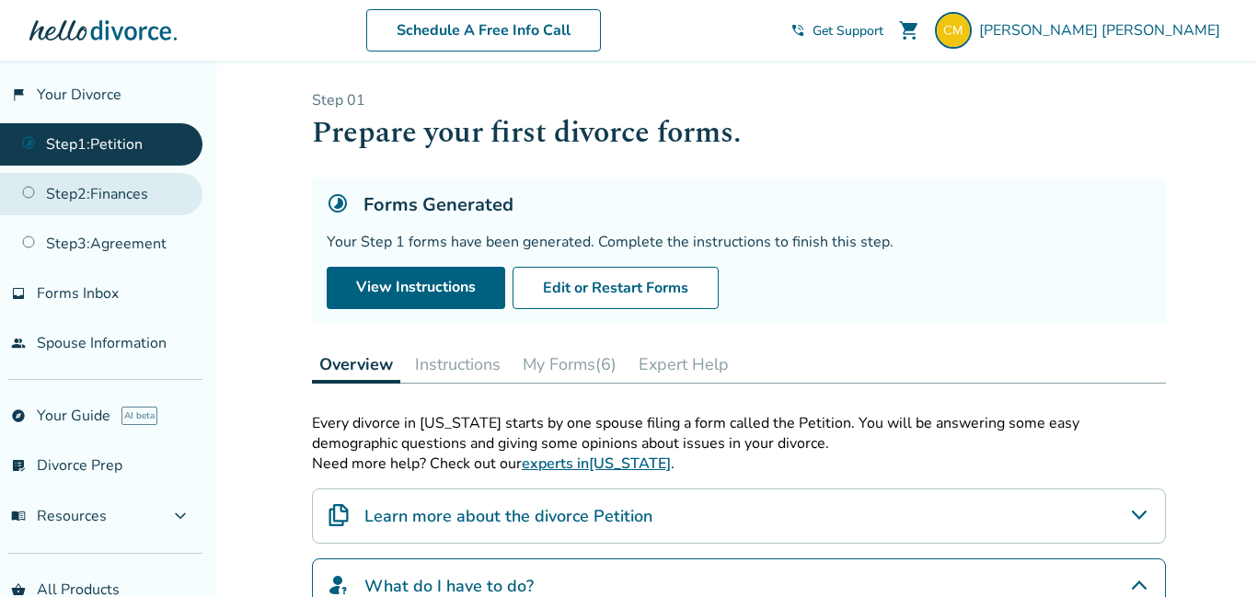
click at [155, 192] on link "Step 2 : Finances" at bounding box center [101, 194] width 202 height 42
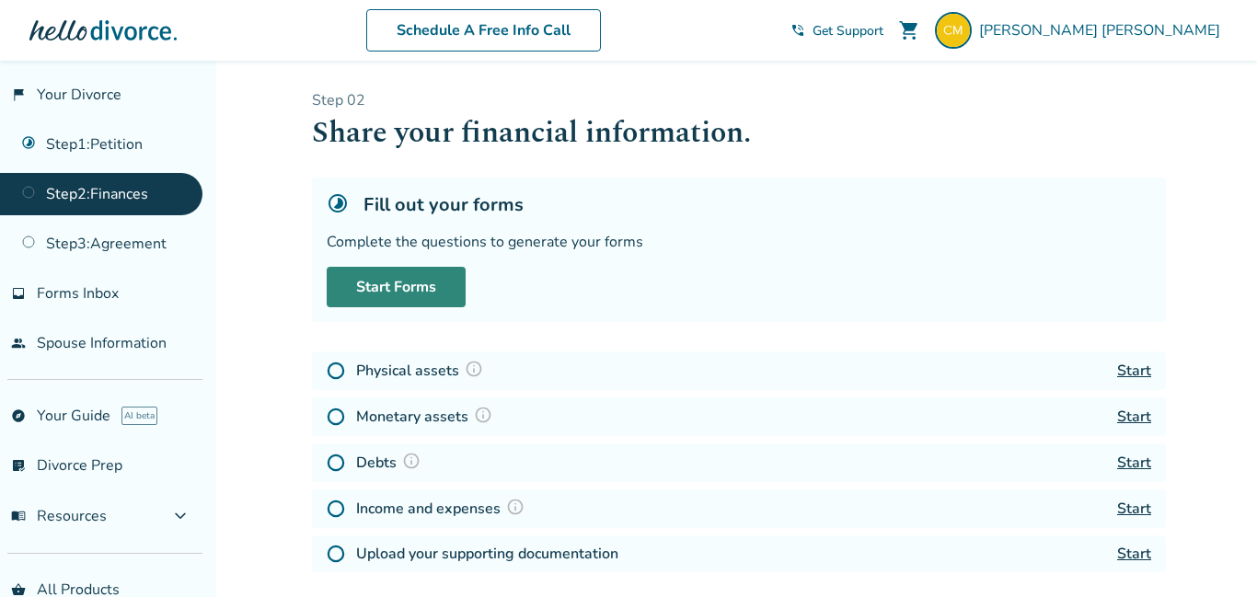
click at [424, 283] on link "Start Forms" at bounding box center [396, 287] width 139 height 40
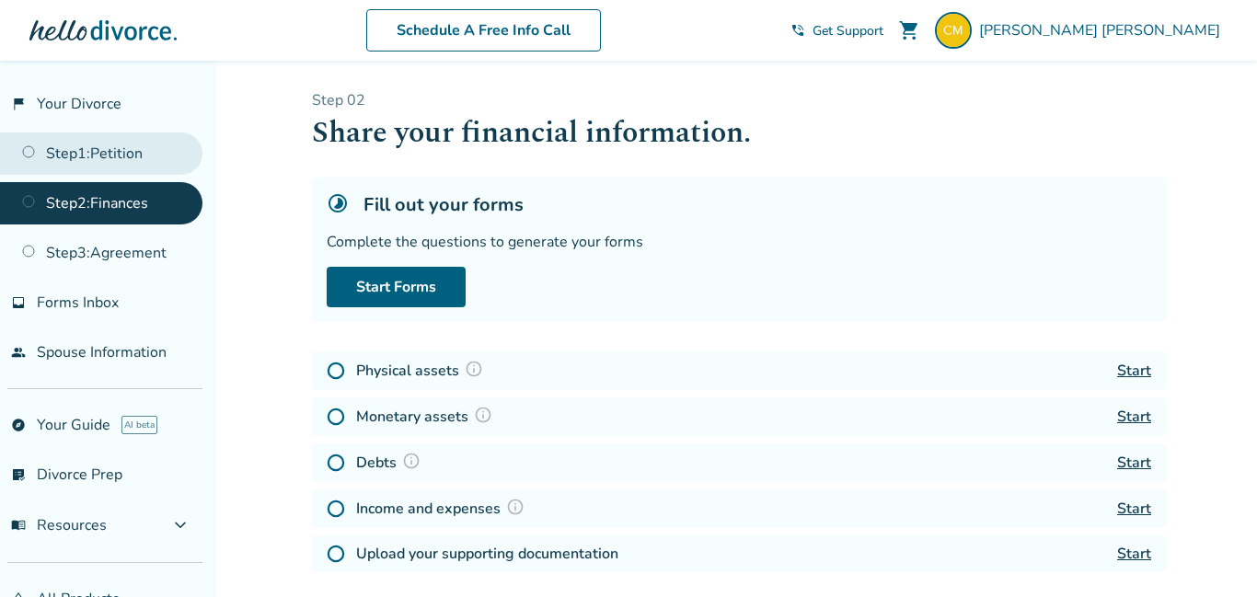
click at [110, 149] on link "Step 1 : Petition" at bounding box center [101, 154] width 202 height 42
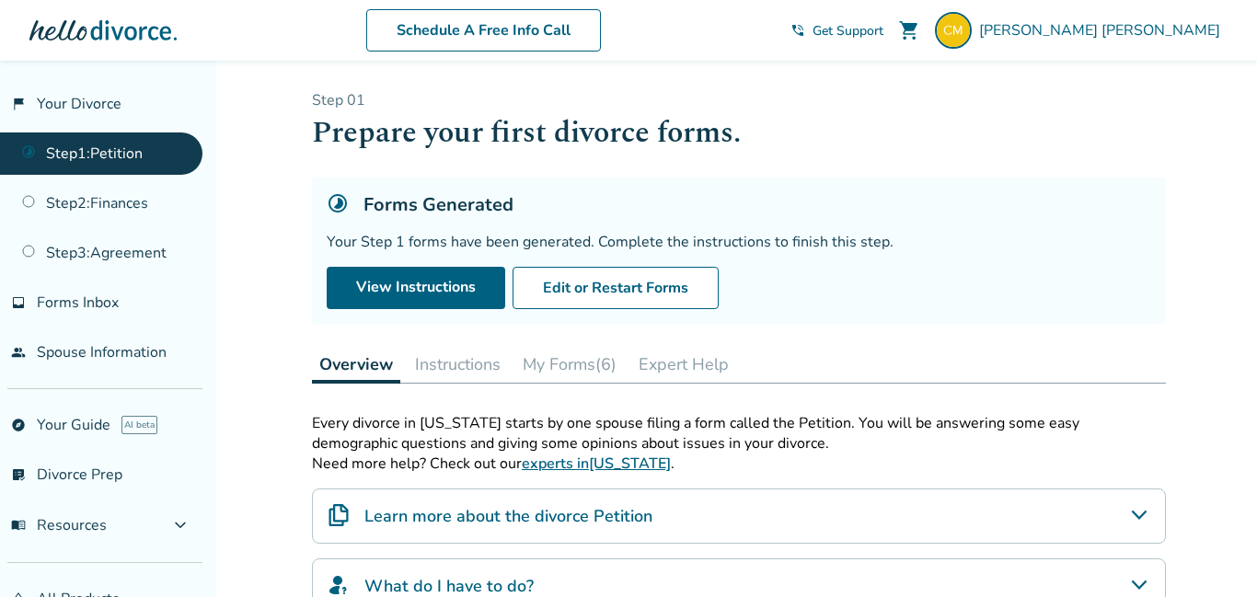
scroll to position [5, 0]
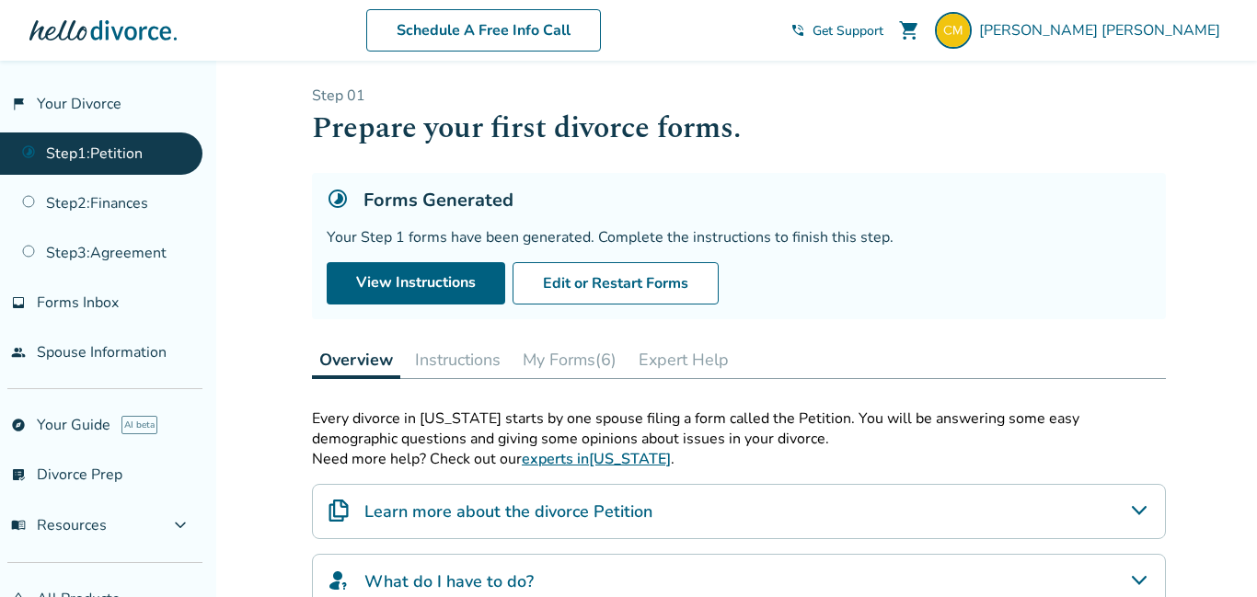
click at [121, 150] on link "Step 1 : Petition" at bounding box center [101, 154] width 202 height 42
click at [560, 366] on button "My Forms (6)" at bounding box center [569, 359] width 109 height 37
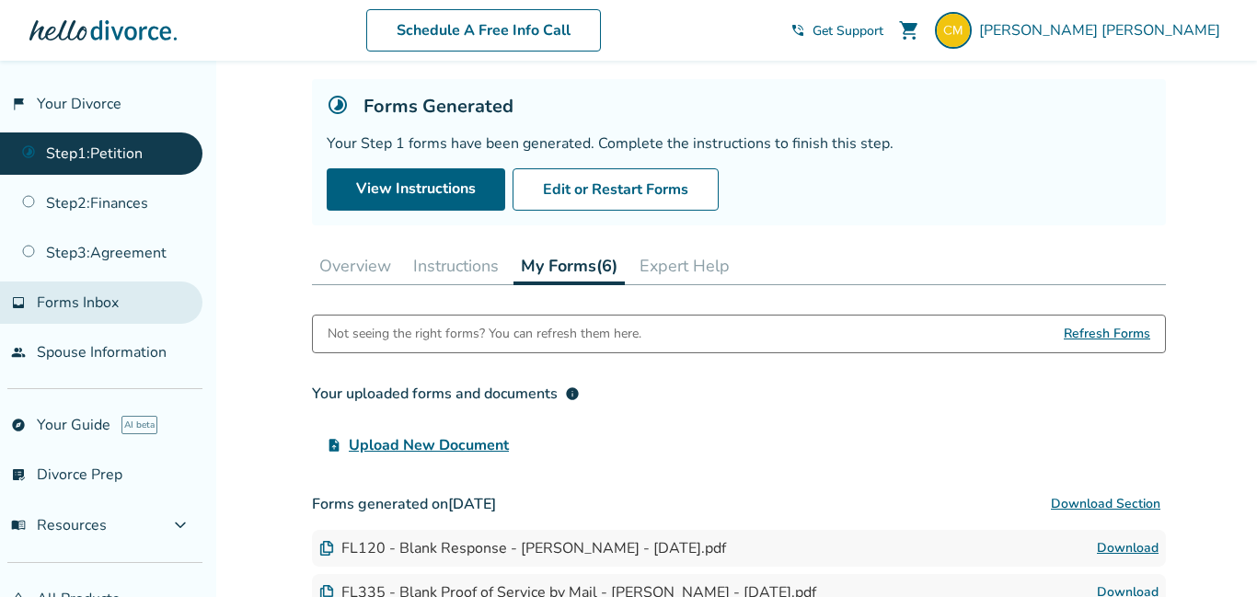
scroll to position [95, 0]
